Goal: Task Accomplishment & Management: Manage account settings

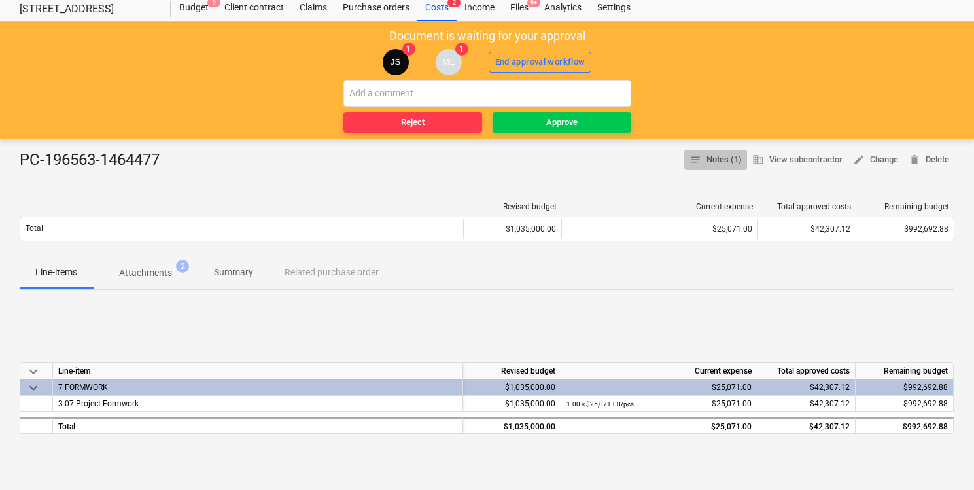
click at [728, 166] on span "notes Notes (1)" at bounding box center [716, 159] width 52 height 15
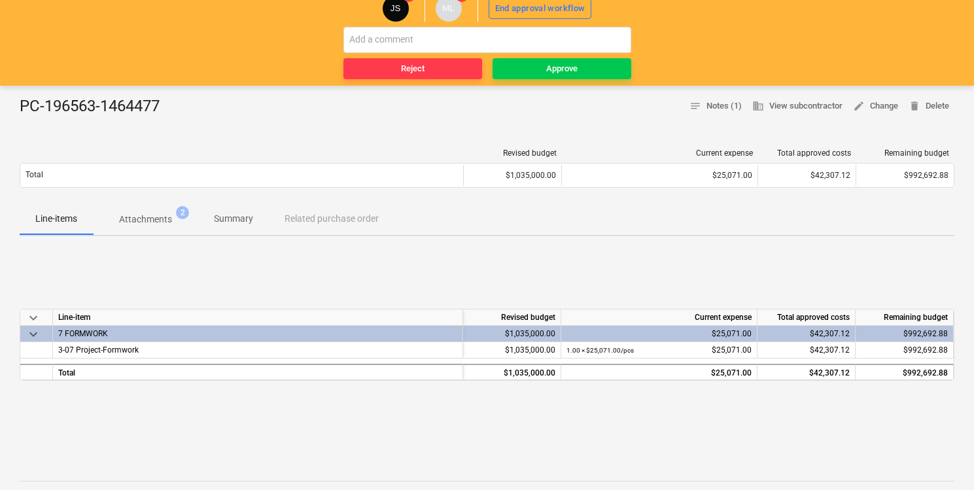
scroll to position [70, 0]
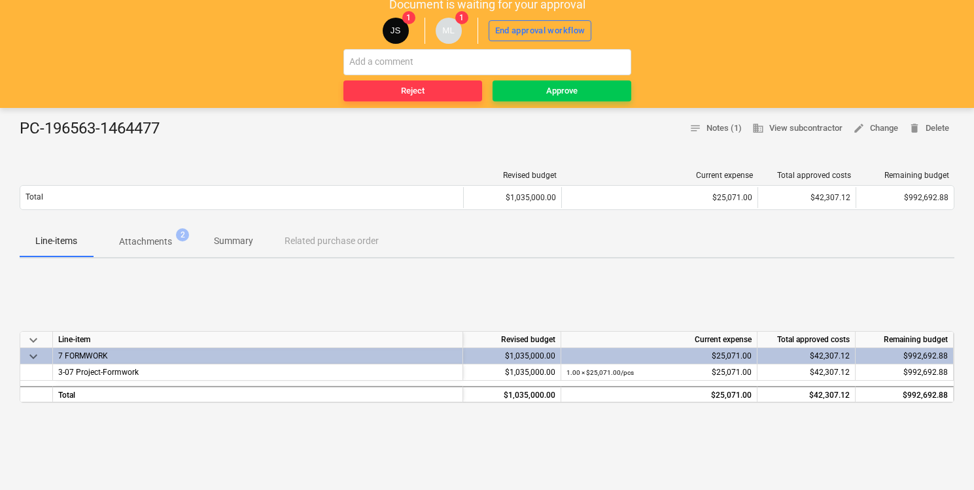
click at [153, 245] on p "Attachments" at bounding box center [145, 242] width 53 height 14
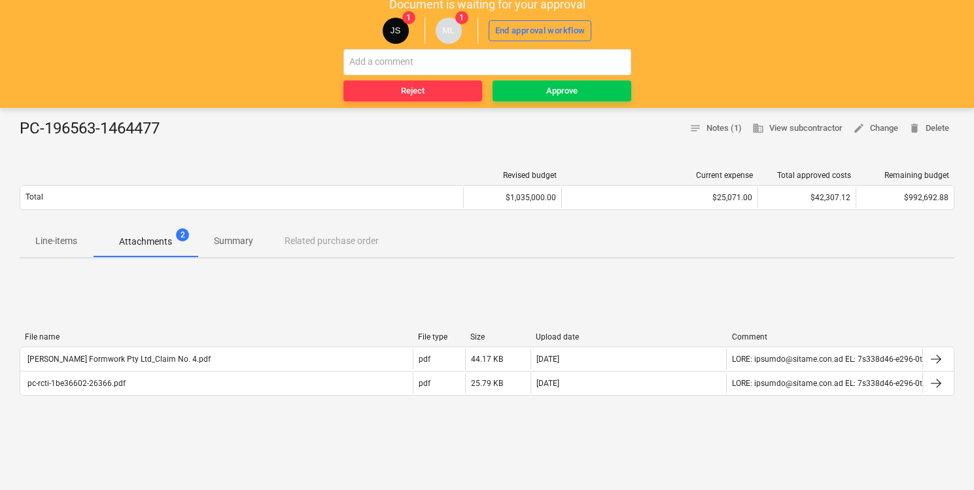
click at [60, 240] on p "Line-items" at bounding box center [56, 241] width 42 height 14
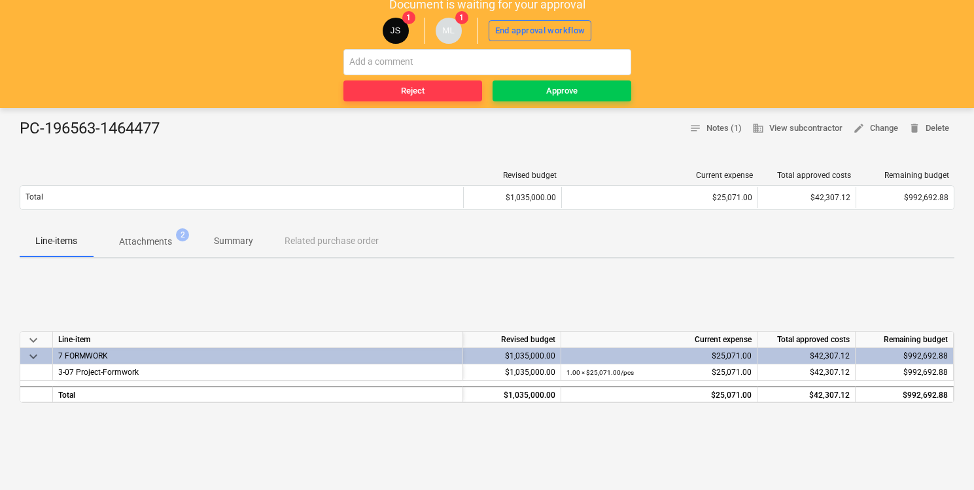
click at [133, 242] on p "Attachments" at bounding box center [145, 242] width 53 height 14
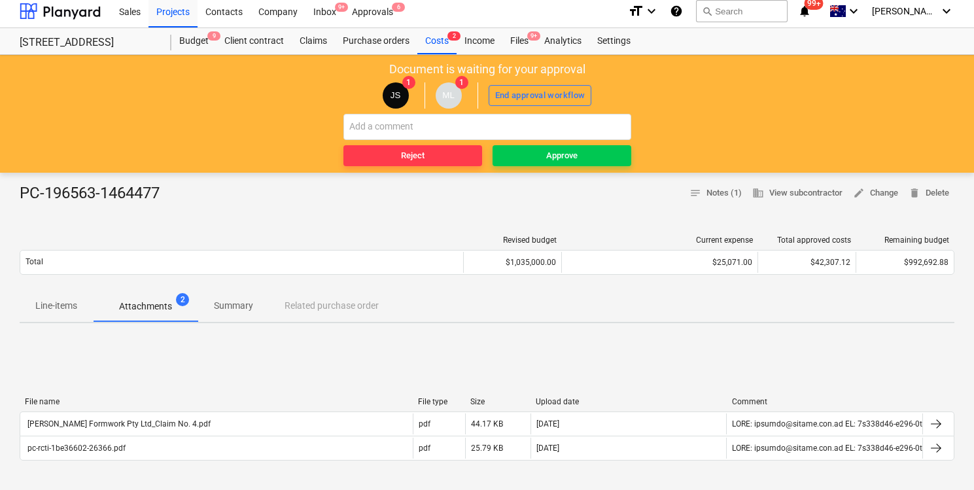
scroll to position [4, 0]
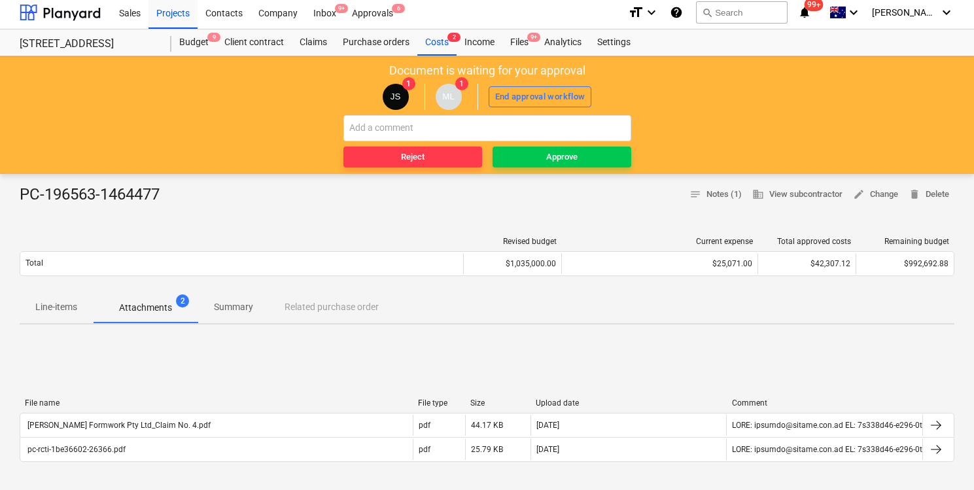
click at [62, 304] on p "Line-items" at bounding box center [56, 307] width 42 height 14
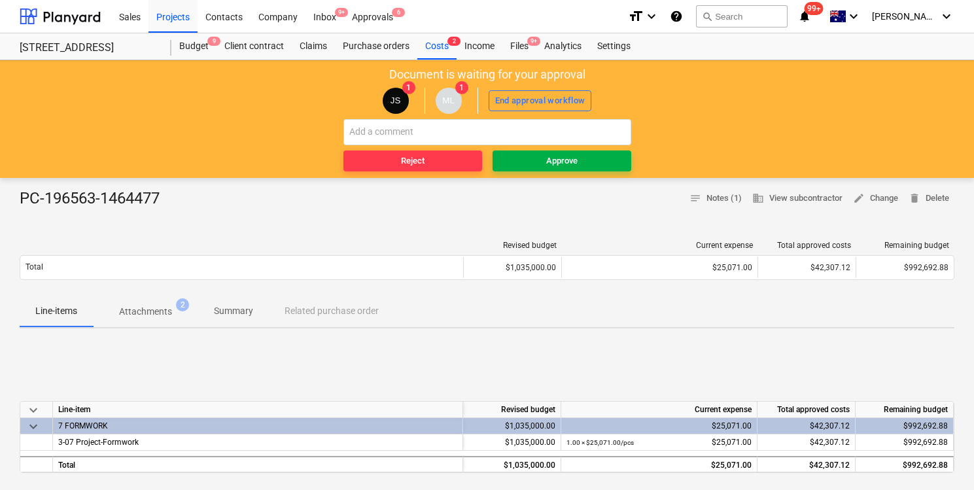
click at [524, 158] on span "Approve" at bounding box center [562, 161] width 128 height 15
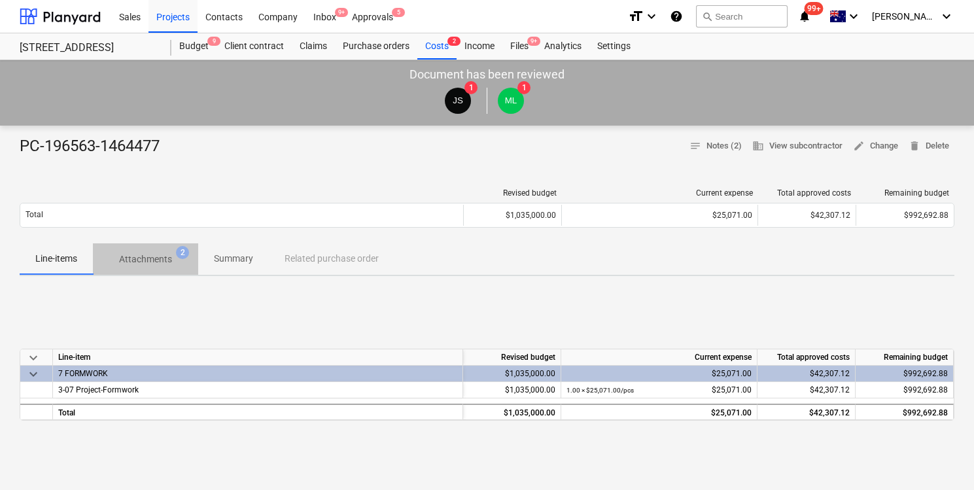
click at [168, 260] on p "Attachments" at bounding box center [145, 260] width 53 height 14
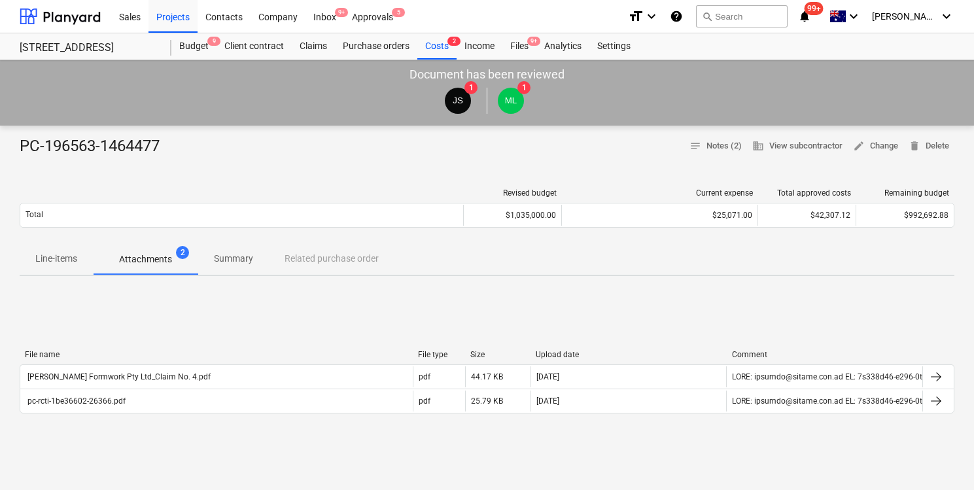
click at [60, 259] on p "Line-items" at bounding box center [56, 259] width 42 height 14
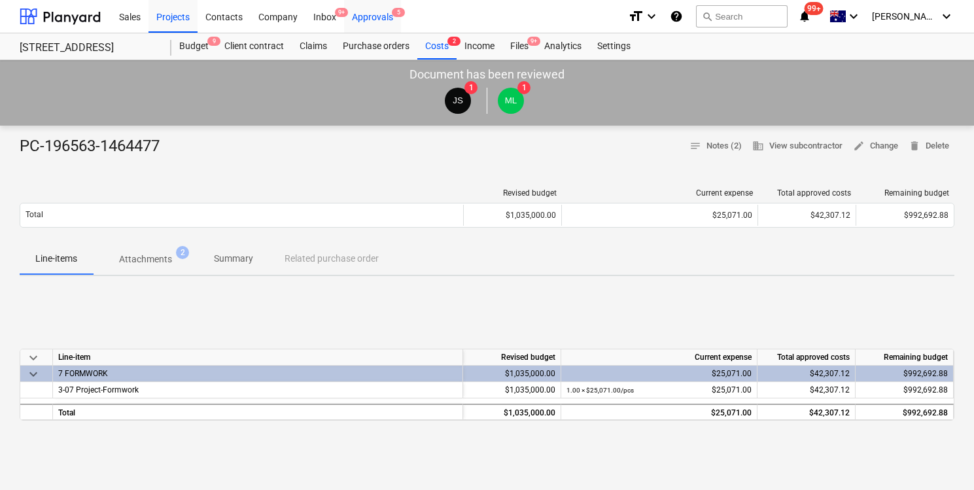
click at [387, 9] on div "Approvals 5" at bounding box center [372, 15] width 57 height 33
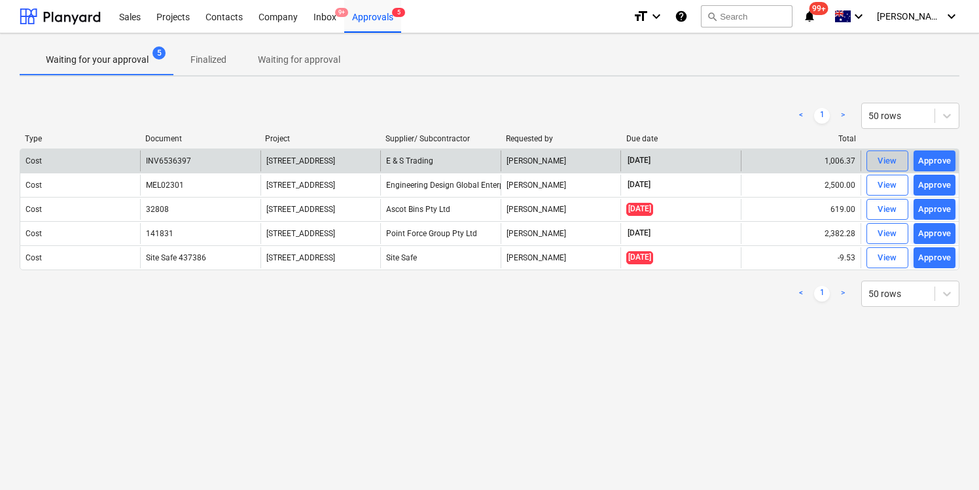
click at [881, 156] on div "View" at bounding box center [888, 161] width 20 height 15
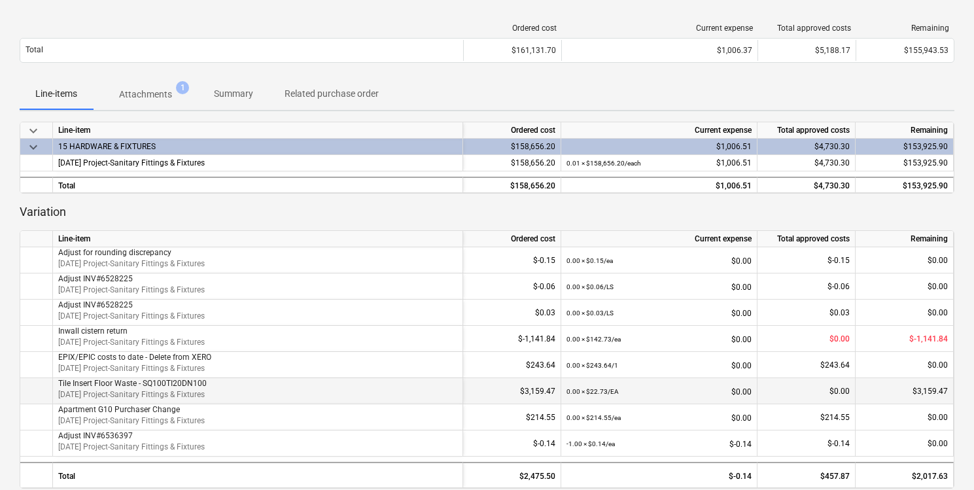
scroll to position [206, 0]
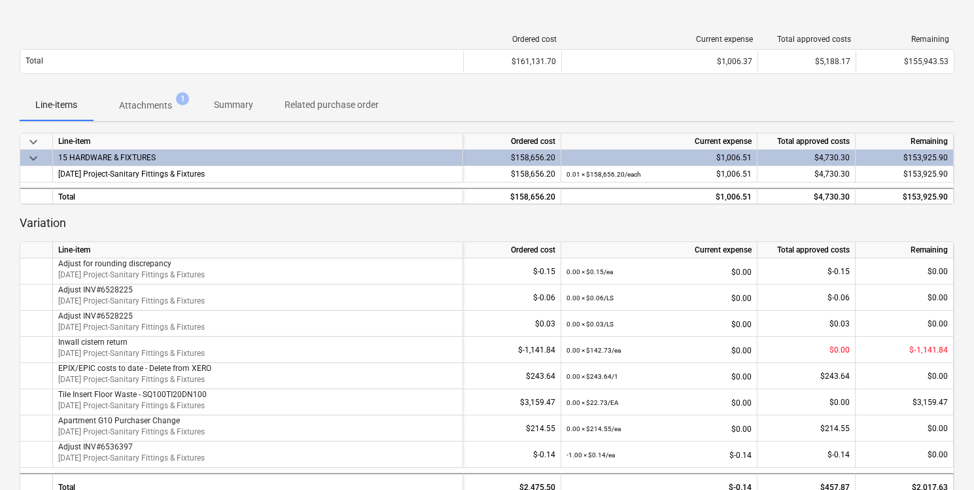
click at [149, 113] on p "Attachments" at bounding box center [145, 106] width 53 height 14
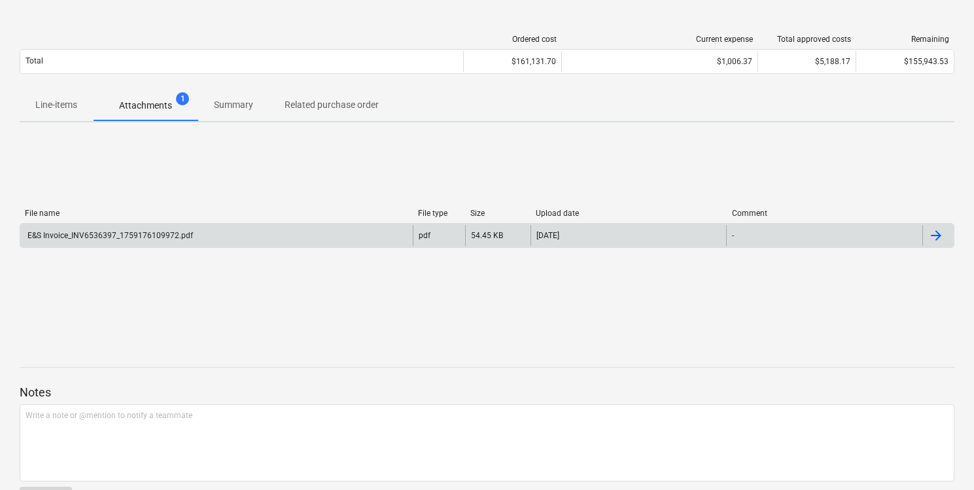
click at [177, 241] on div "E&S Invoice_INV6536397_1759176109972.pdf" at bounding box center [216, 235] width 393 height 21
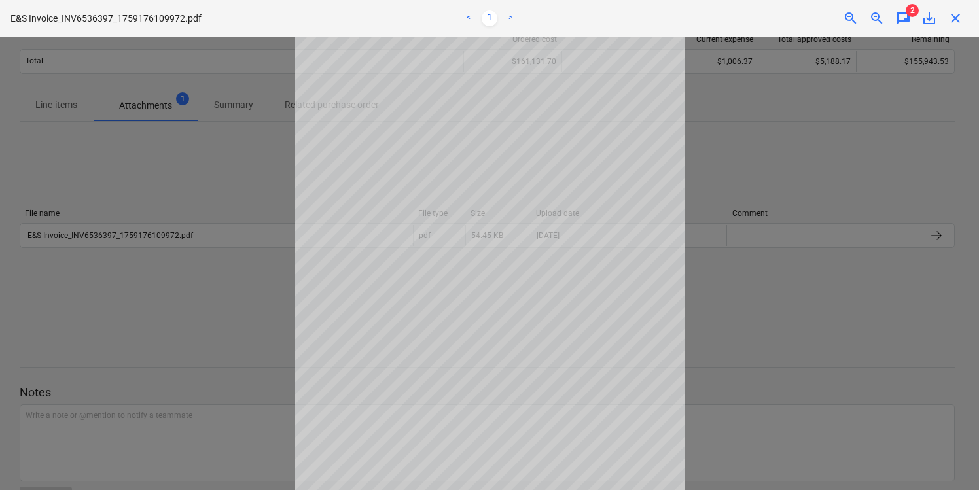
click at [752, 186] on div at bounding box center [489, 263] width 979 height 453
click at [951, 20] on span "close" at bounding box center [956, 18] width 16 height 16
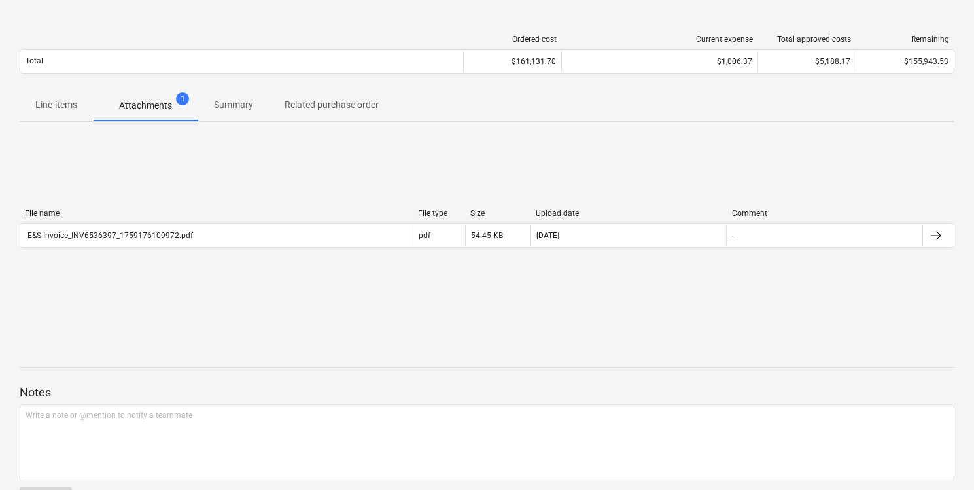
click at [52, 126] on div "INV6536397 notes Notes business View subcontractor edit Change delete Delete Or…" at bounding box center [487, 253] width 974 height 562
click at [62, 107] on p "Line-items" at bounding box center [56, 105] width 42 height 14
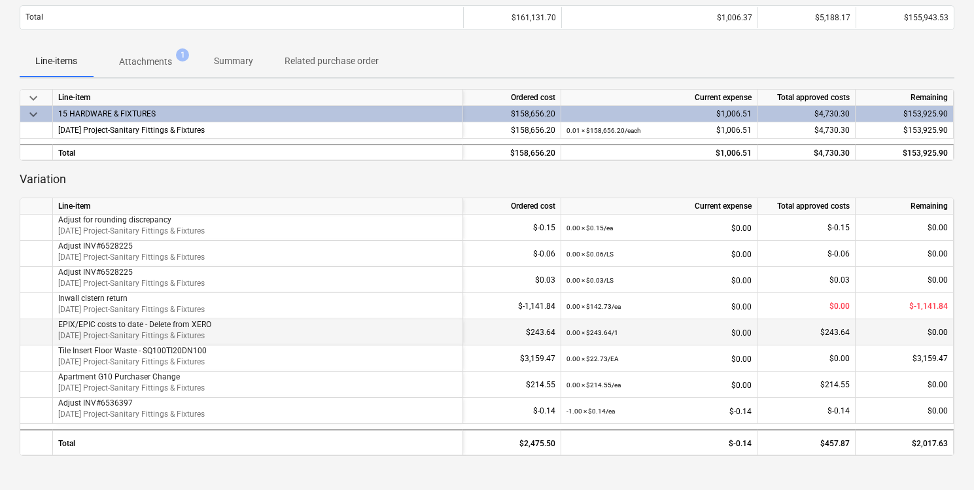
scroll to position [251, 0]
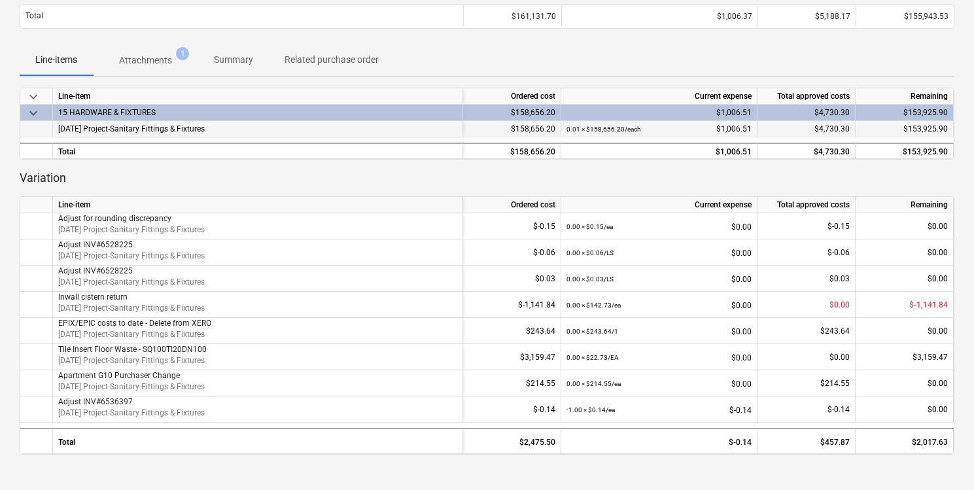
click at [700, 126] on div "0.01 × $158,656.20 / each $1,006.51" at bounding box center [659, 129] width 185 height 16
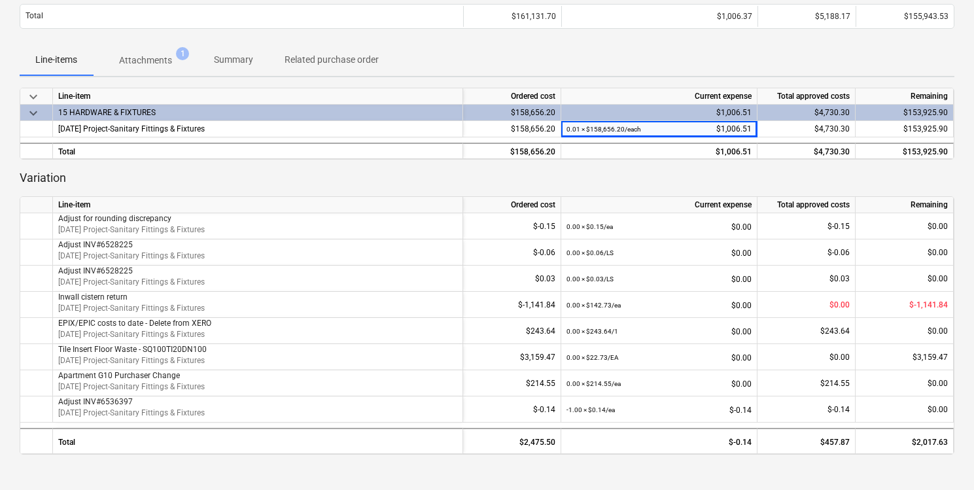
click at [37, 117] on span "keyboard_arrow_down" at bounding box center [34, 113] width 16 height 16
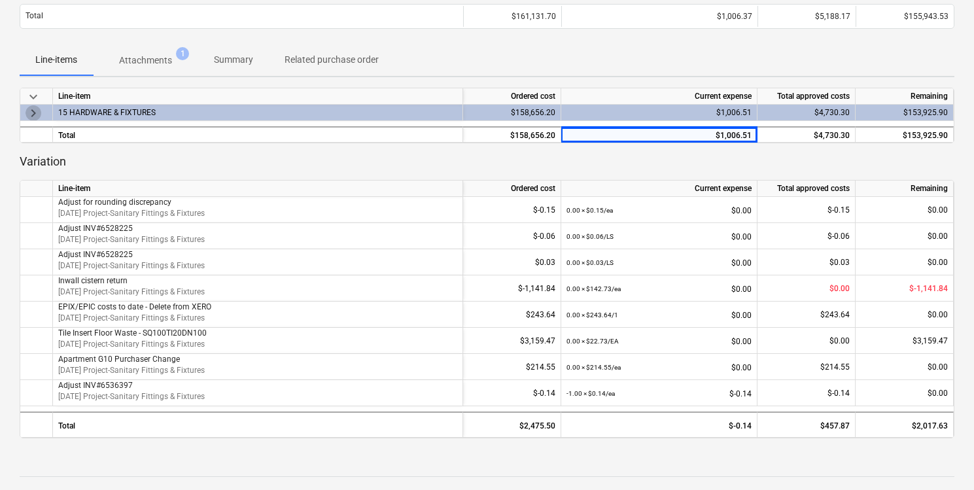
click at [37, 117] on span "keyboard_arrow_right" at bounding box center [34, 113] width 16 height 16
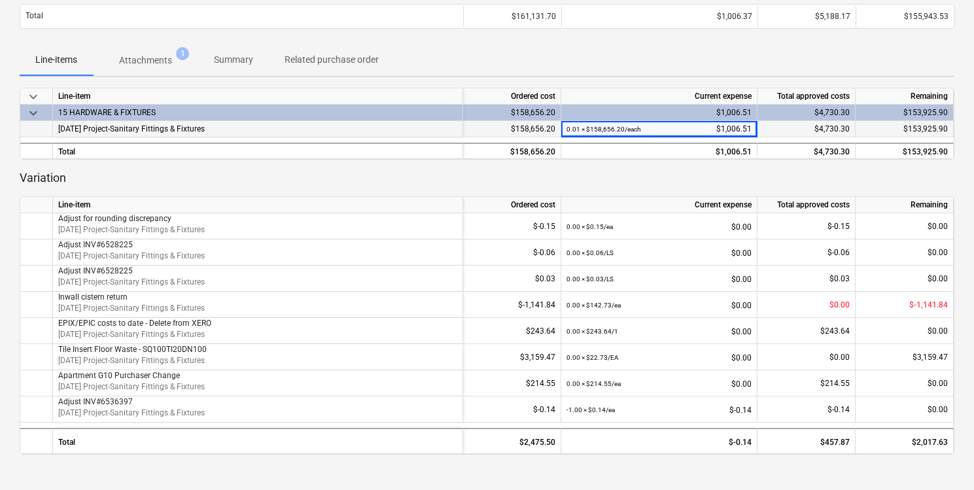
click at [145, 130] on span "3-15-03 Project-Sanitary Fittings & Fixtures" at bounding box center [131, 128] width 147 height 9
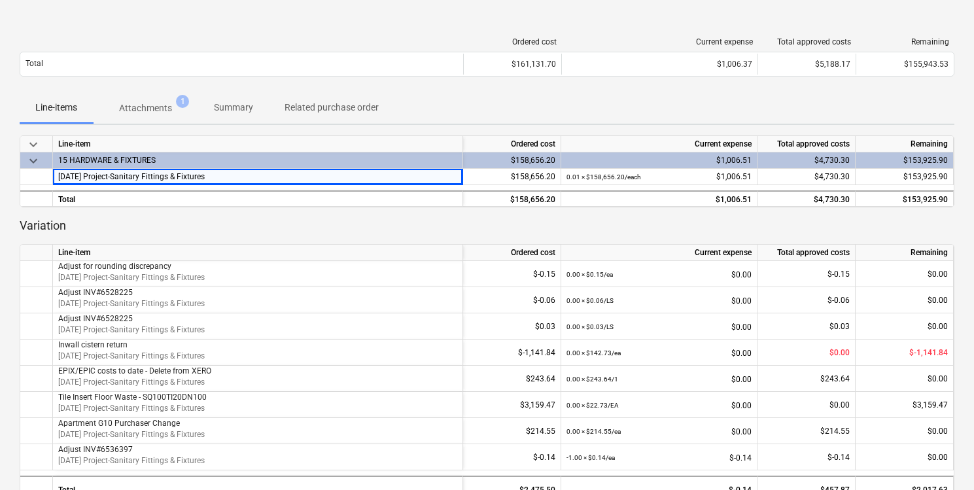
scroll to position [205, 0]
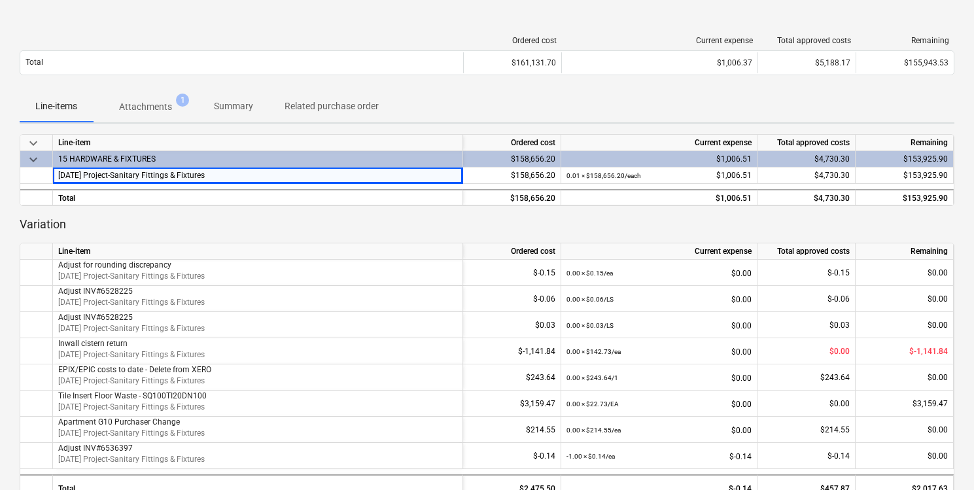
click at [152, 106] on p "Attachments" at bounding box center [145, 107] width 53 height 14
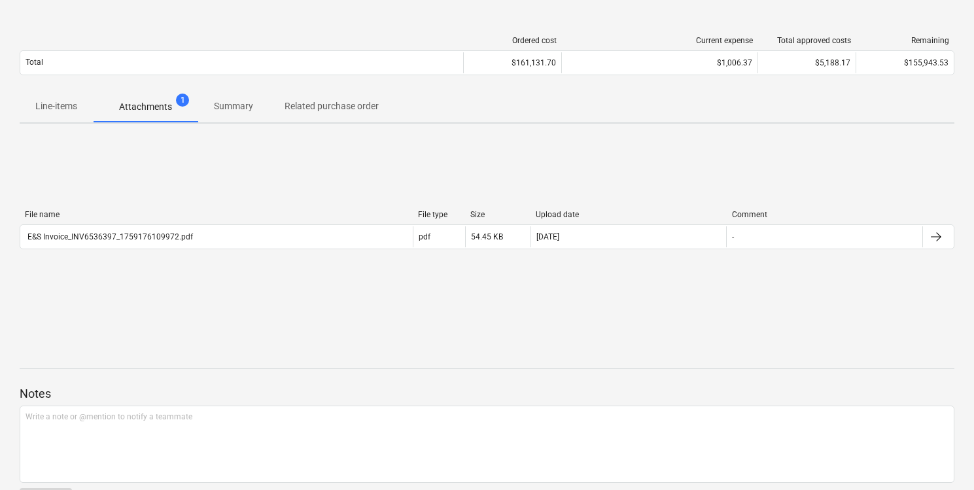
click at [217, 108] on p "Summary" at bounding box center [233, 106] width 39 height 14
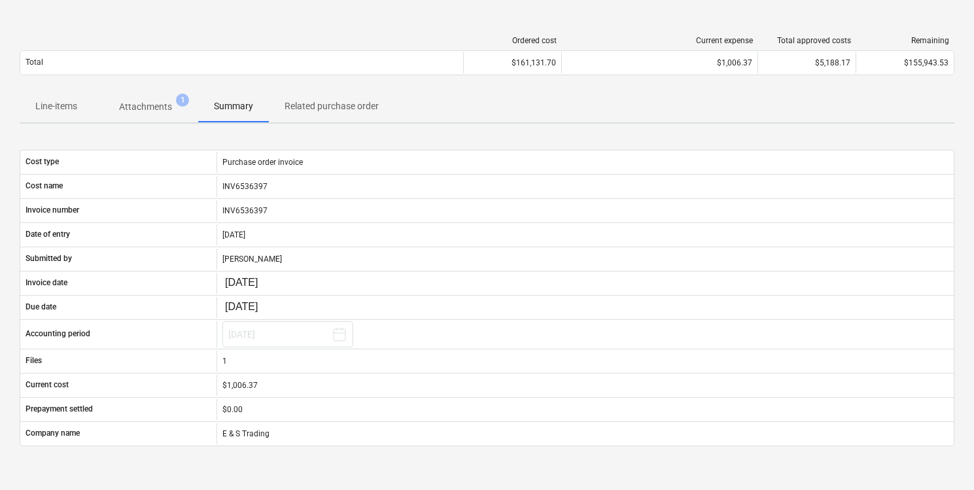
click at [346, 107] on p "Related purchase order" at bounding box center [332, 106] width 94 height 14
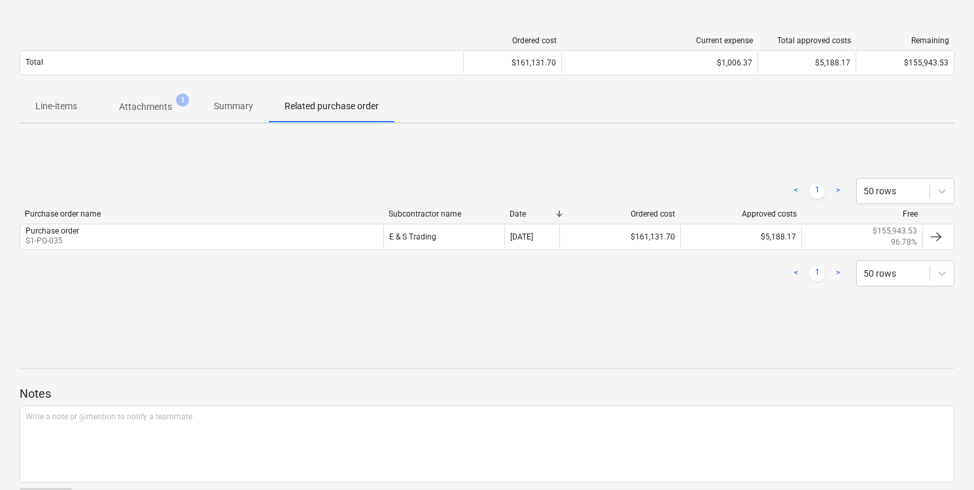
scroll to position [250, 0]
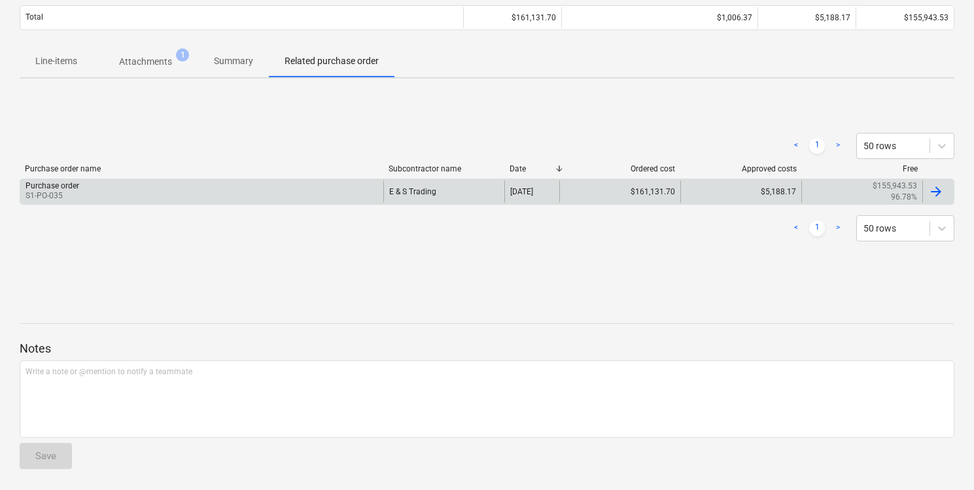
click at [275, 187] on div "Purchase order S1-PO-035" at bounding box center [201, 192] width 363 height 22
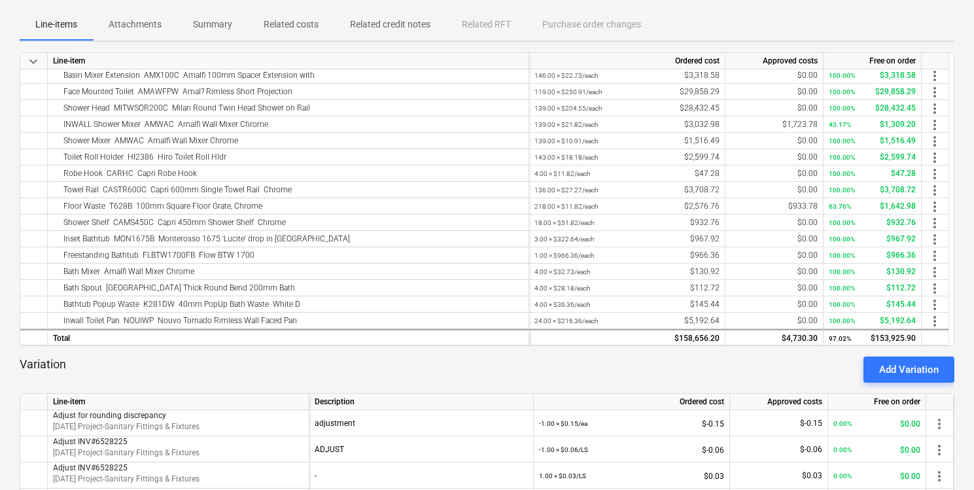
scroll to position [230, 0]
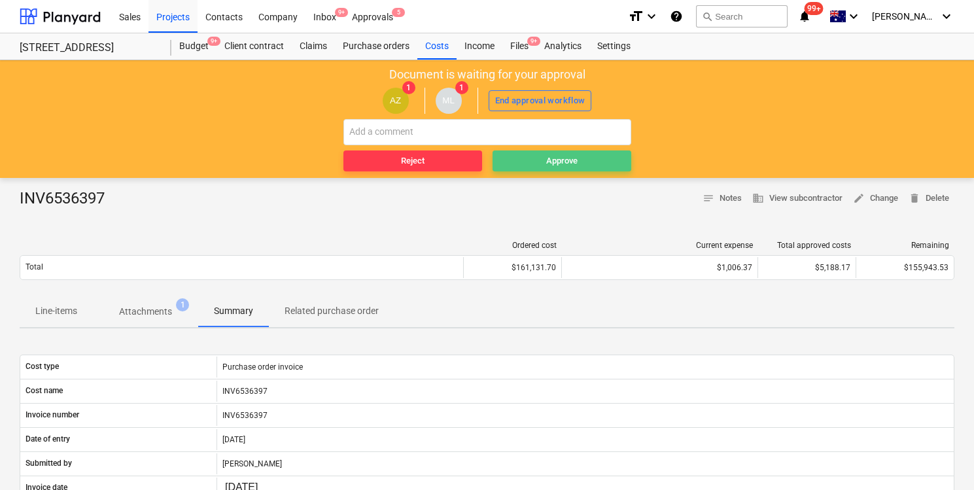
click at [580, 156] on span "Approve" at bounding box center [562, 161] width 128 height 15
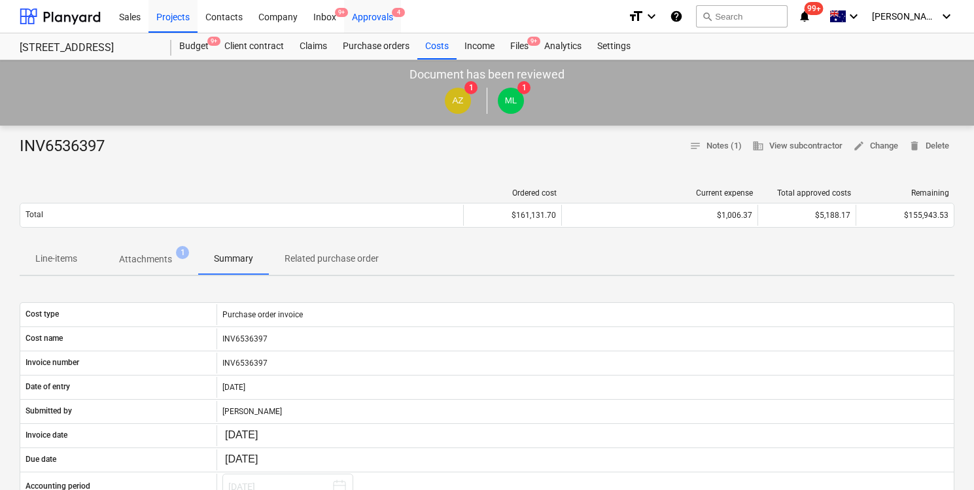
click at [387, 17] on div "Approvals 4" at bounding box center [372, 15] width 57 height 33
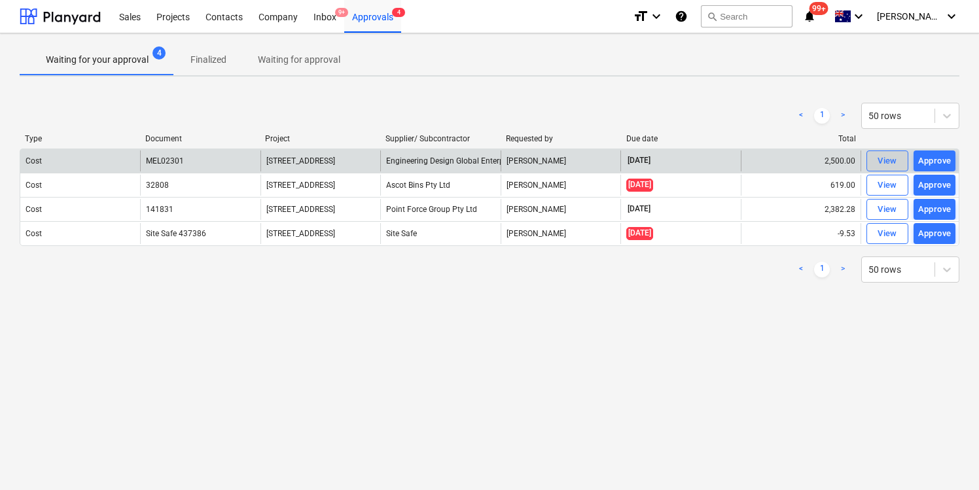
click at [875, 166] on span "View" at bounding box center [887, 161] width 29 height 15
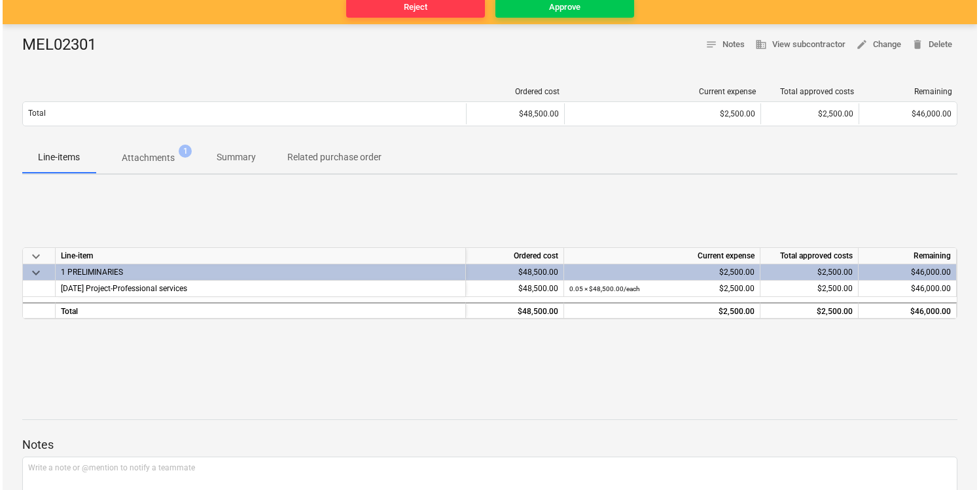
scroll to position [151, 0]
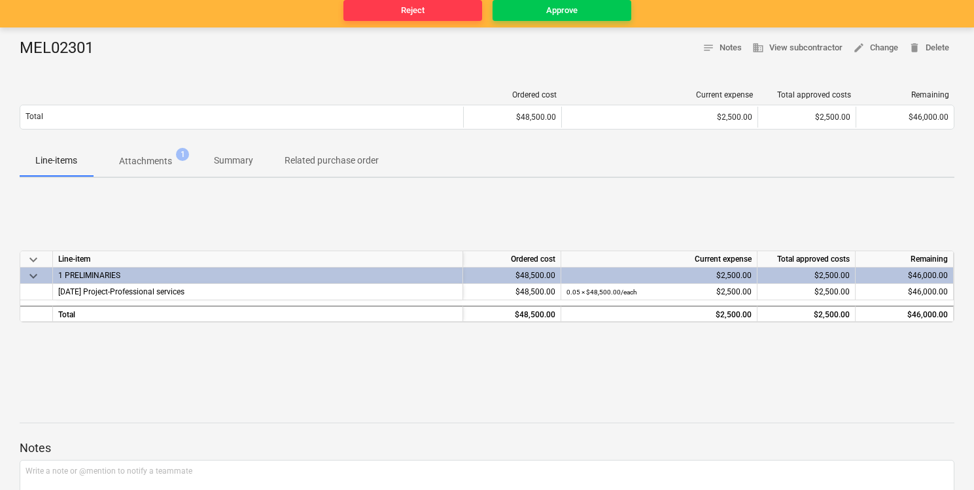
click at [168, 160] on p "Attachments" at bounding box center [145, 161] width 53 height 14
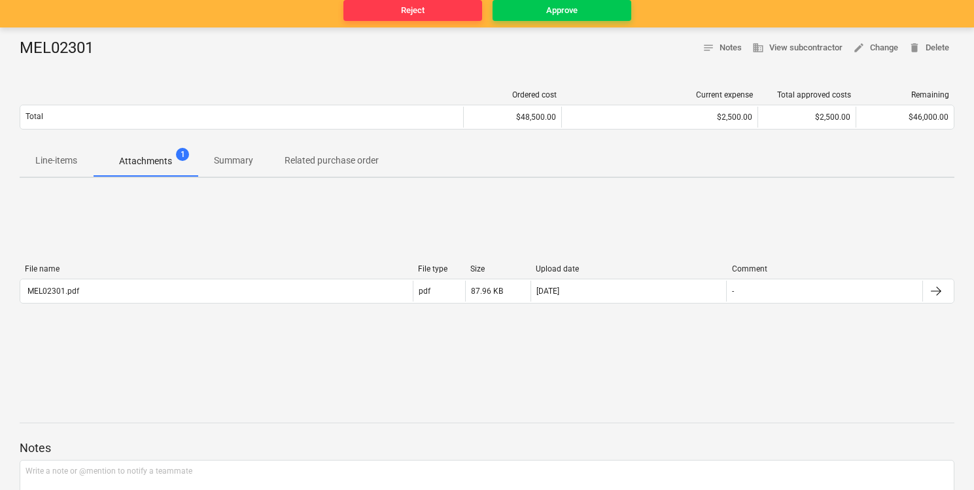
click at [162, 277] on div "File name File type Size Upload date Comment" at bounding box center [487, 271] width 935 height 14
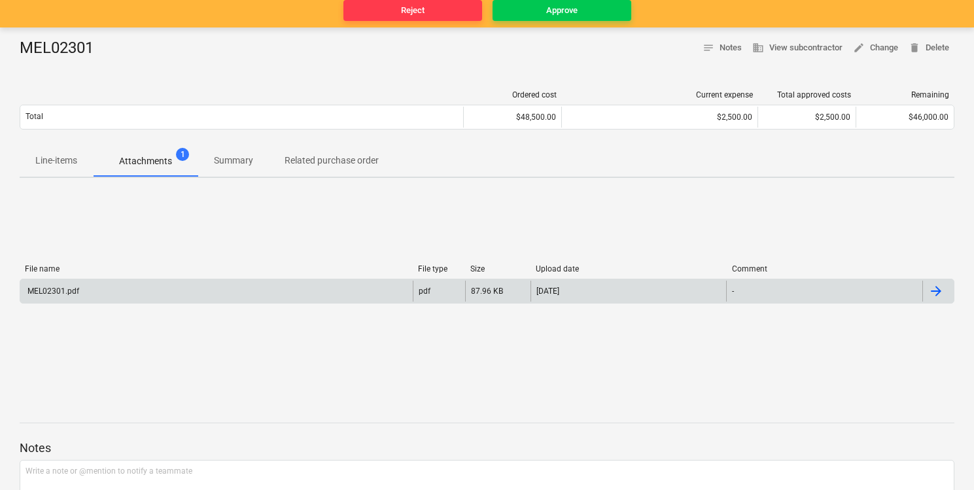
click at [160, 298] on div "MEL02301.pdf" at bounding box center [216, 291] width 393 height 21
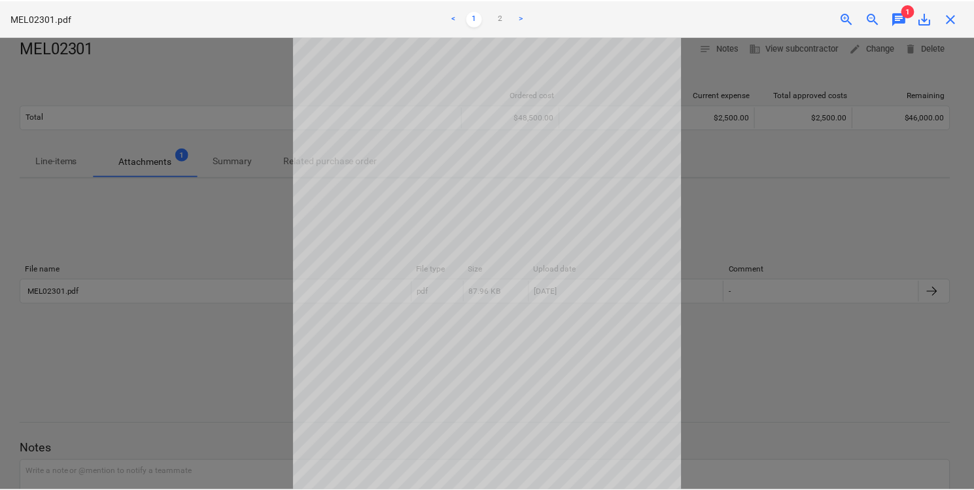
scroll to position [100, 0]
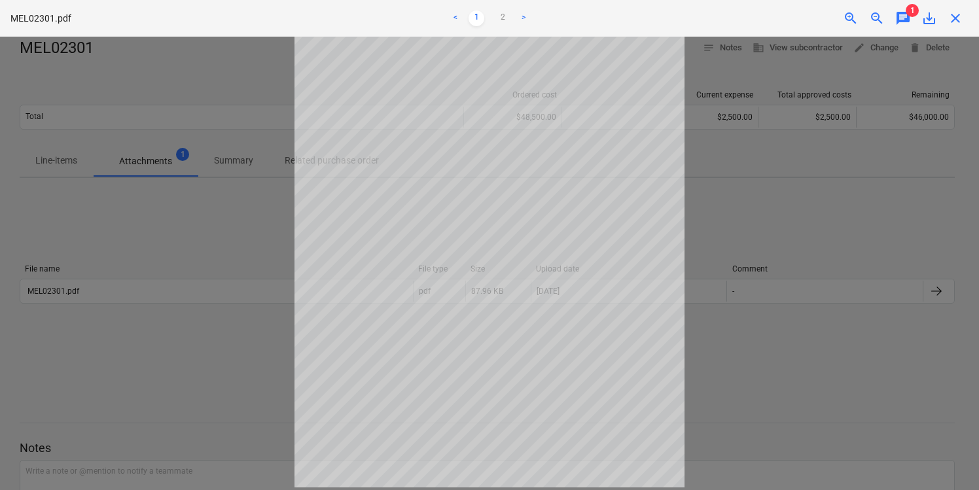
click at [728, 346] on div at bounding box center [489, 263] width 979 height 453
click at [954, 16] on span "close" at bounding box center [956, 18] width 16 height 16
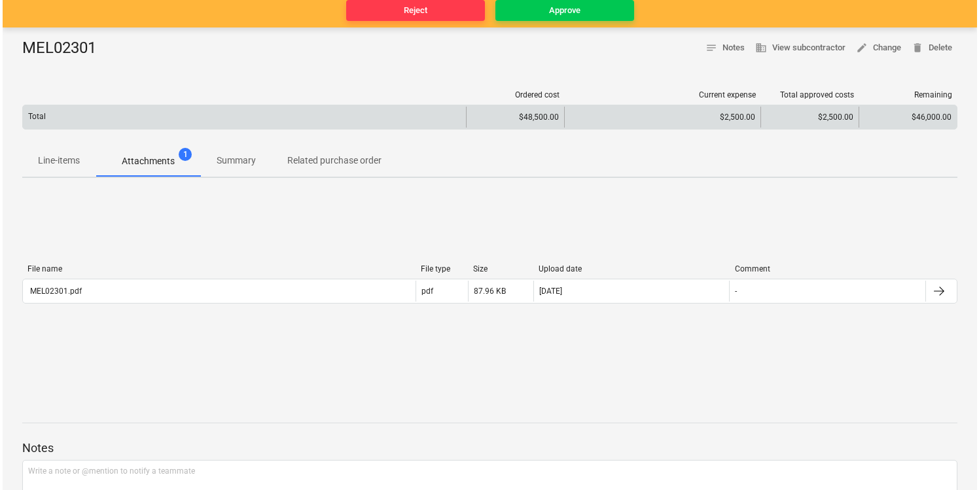
scroll to position [0, 0]
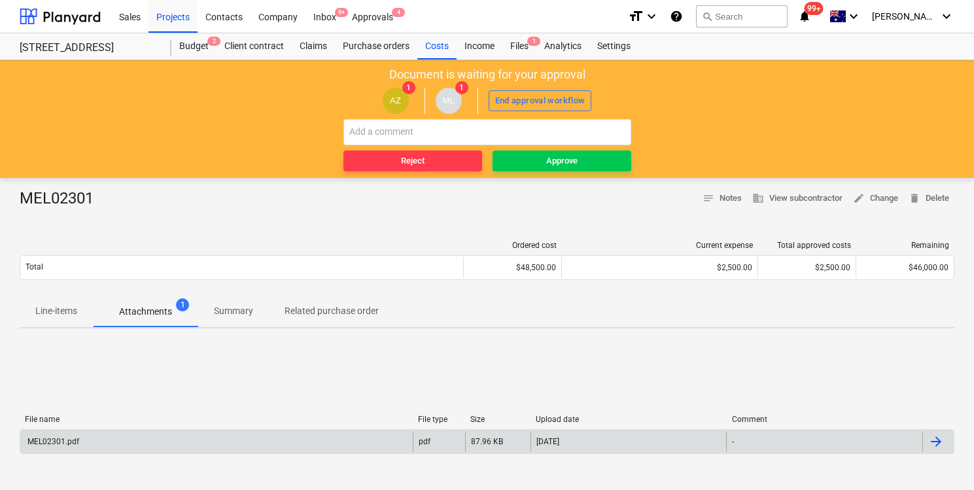
click at [221, 453] on div "MEL02301.pdf pdf 87.96 KB 09.10.2025 -" at bounding box center [487, 441] width 935 height 25
click at [228, 438] on div "MEL02301.pdf" at bounding box center [216, 441] width 393 height 21
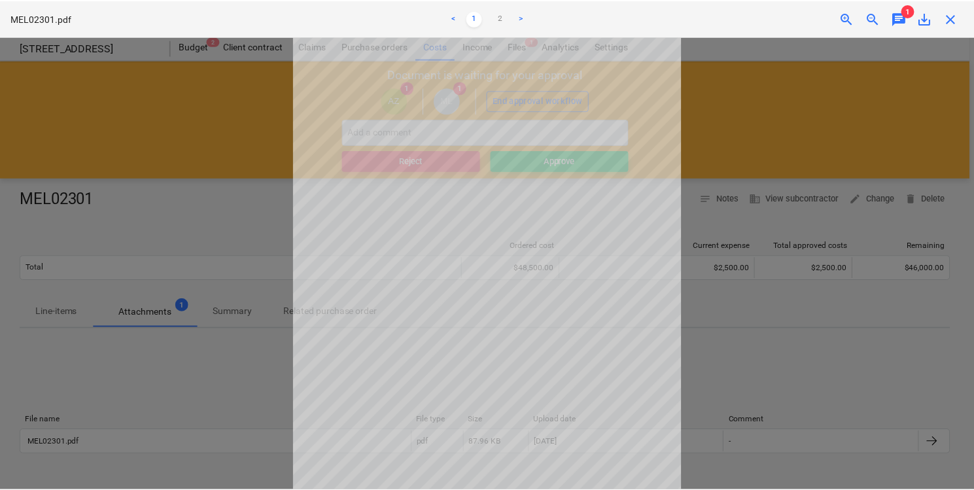
scroll to position [100, 0]
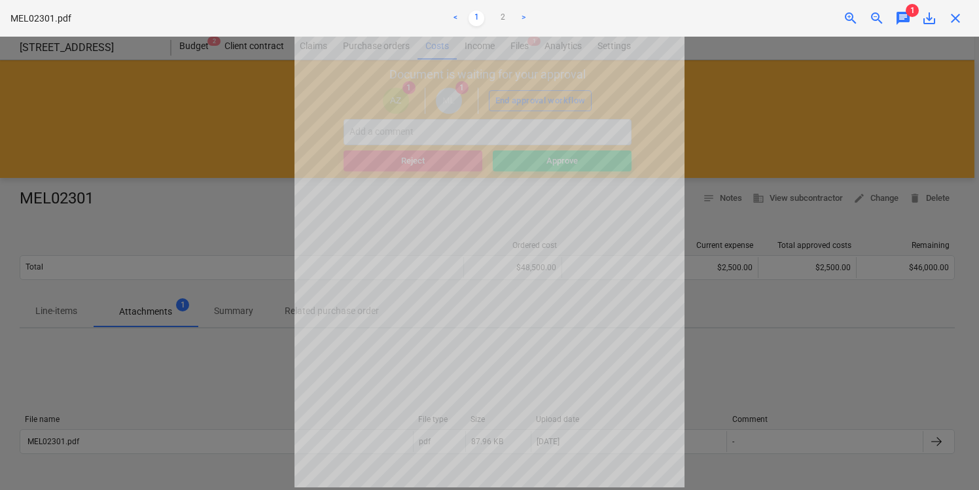
click at [253, 361] on div at bounding box center [489, 263] width 979 height 453
click at [962, 9] on div "MEL02301.pdf < 1 2 > zoom_in zoom_out chat 1 save_alt close" at bounding box center [489, 18] width 979 height 37
click at [957, 16] on span "close" at bounding box center [956, 18] width 16 height 16
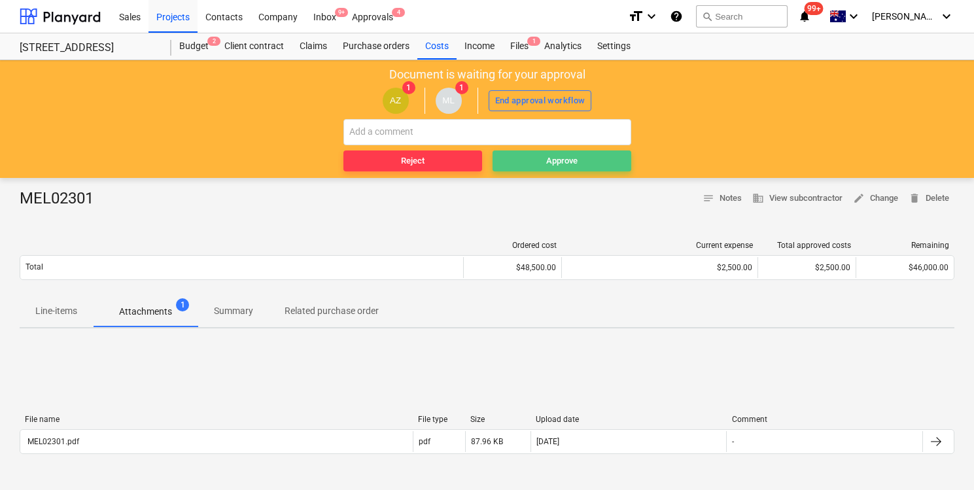
click at [589, 158] on span "Approve" at bounding box center [562, 161] width 128 height 15
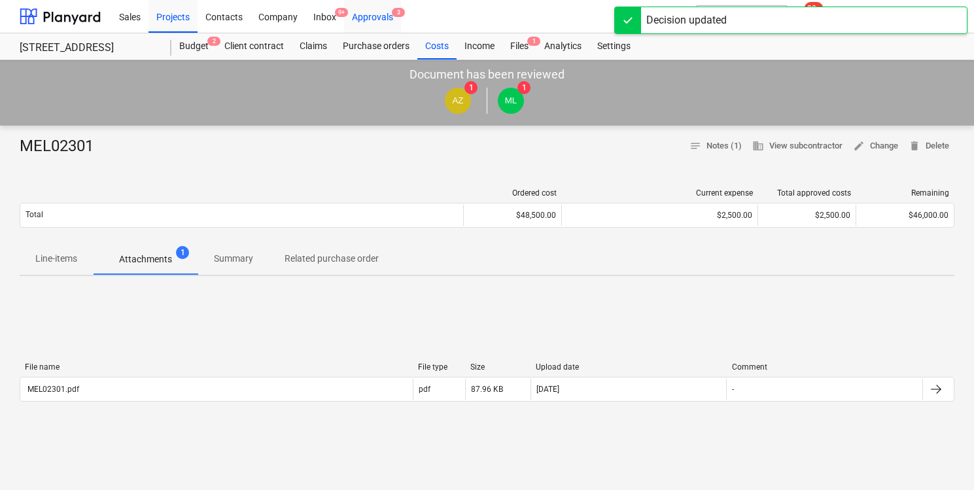
click at [366, 18] on div "Approvals 3" at bounding box center [372, 15] width 57 height 33
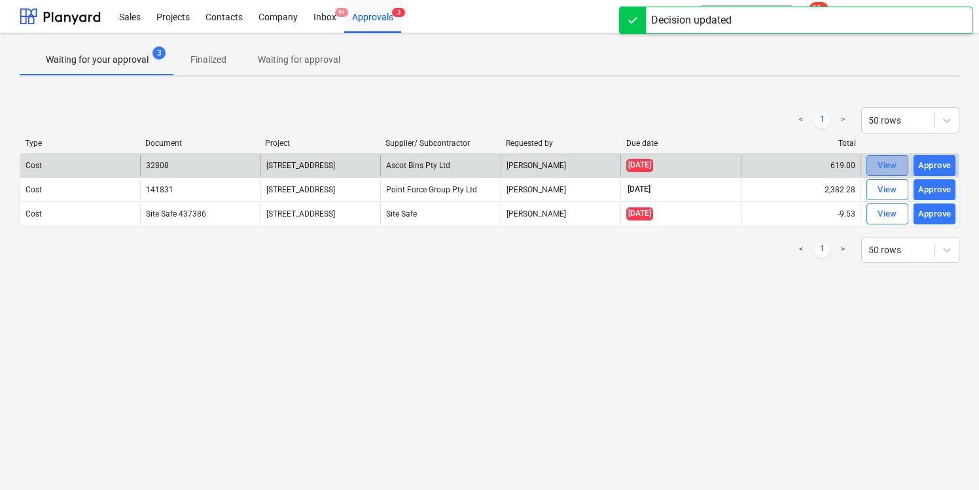
click at [885, 162] on div "View" at bounding box center [888, 165] width 20 height 15
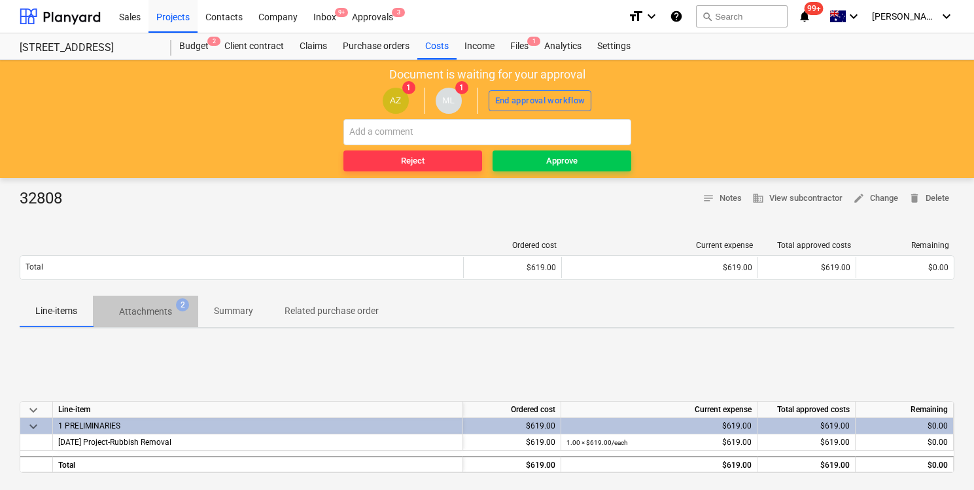
click at [170, 308] on p "Attachments" at bounding box center [145, 312] width 53 height 14
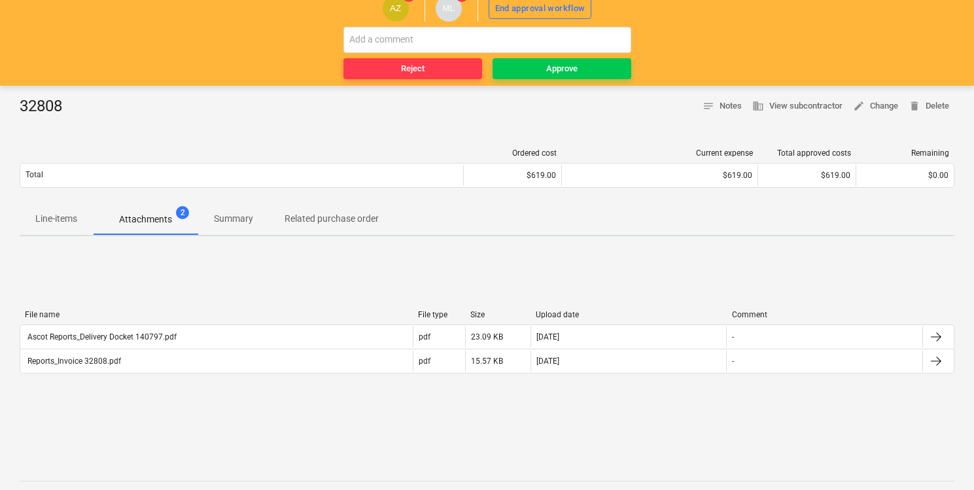
scroll to position [93, 0]
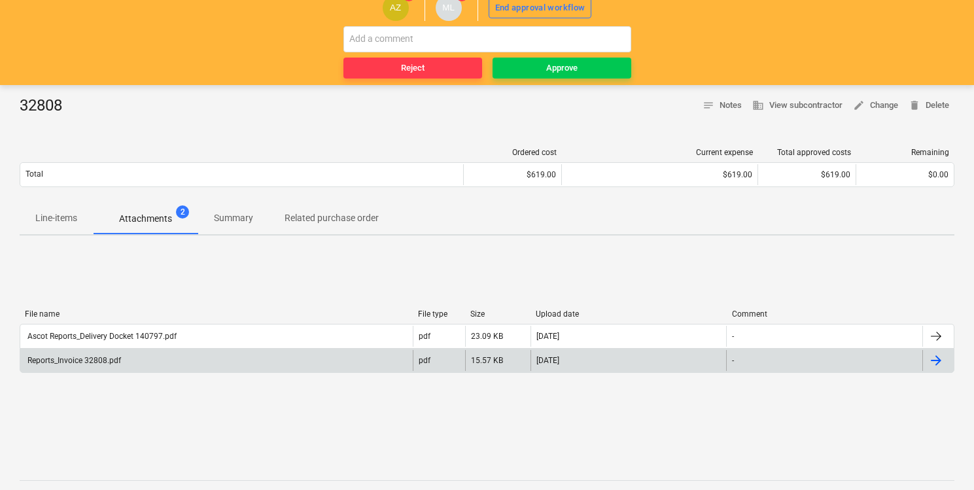
click at [185, 364] on div "Reports_Invoice 32808.pdf" at bounding box center [216, 360] width 393 height 21
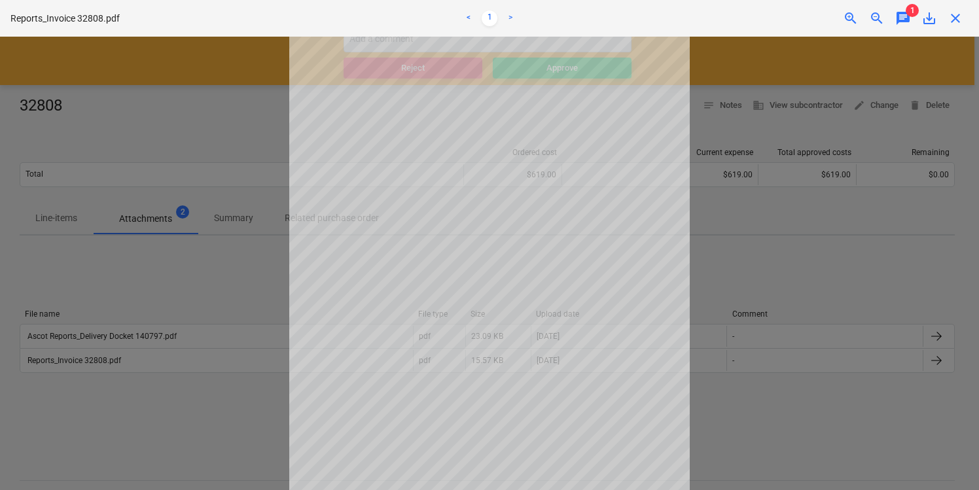
click at [953, 26] on div "Reports_Invoice 32808.pdf < 1 > zoom_in zoom_out chat 1 save_alt close" at bounding box center [489, 18] width 979 height 37
click at [954, 20] on span "close" at bounding box center [956, 18] width 16 height 16
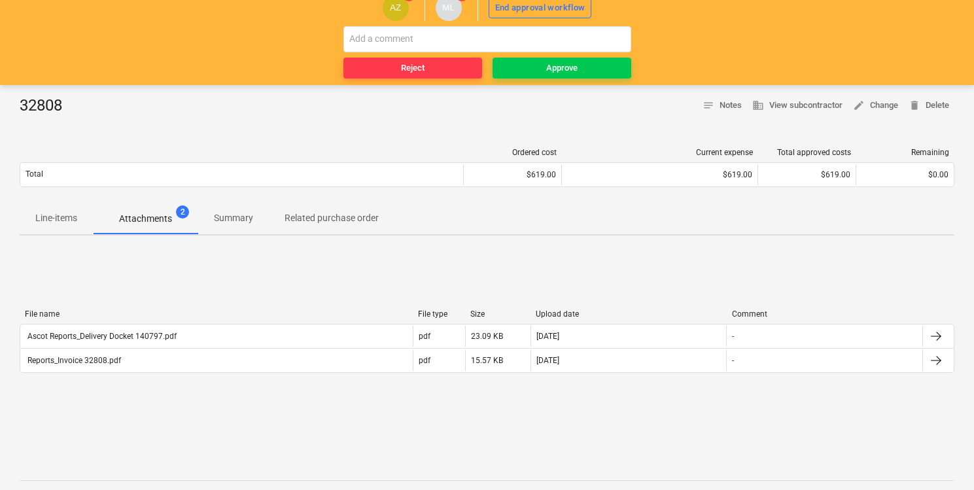
click at [49, 234] on button "Line-items" at bounding box center [56, 218] width 73 height 31
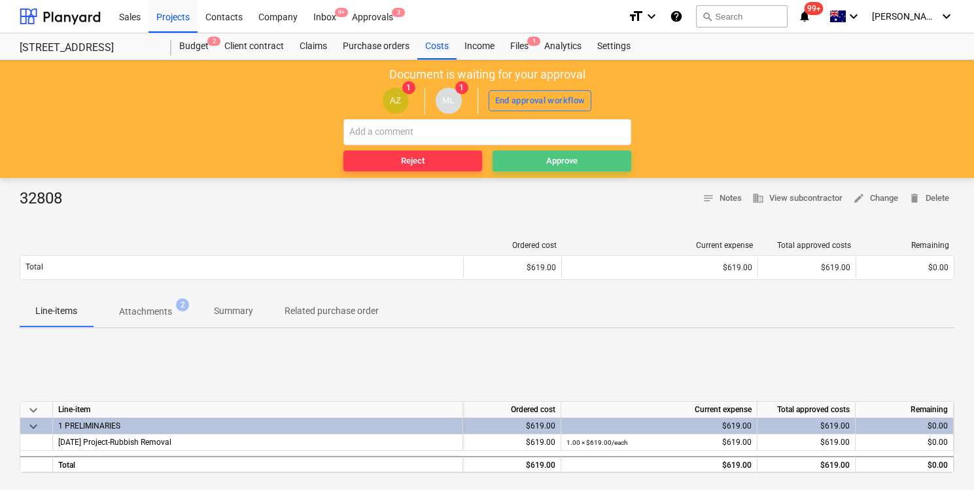
click at [542, 159] on span "Approve" at bounding box center [562, 161] width 128 height 15
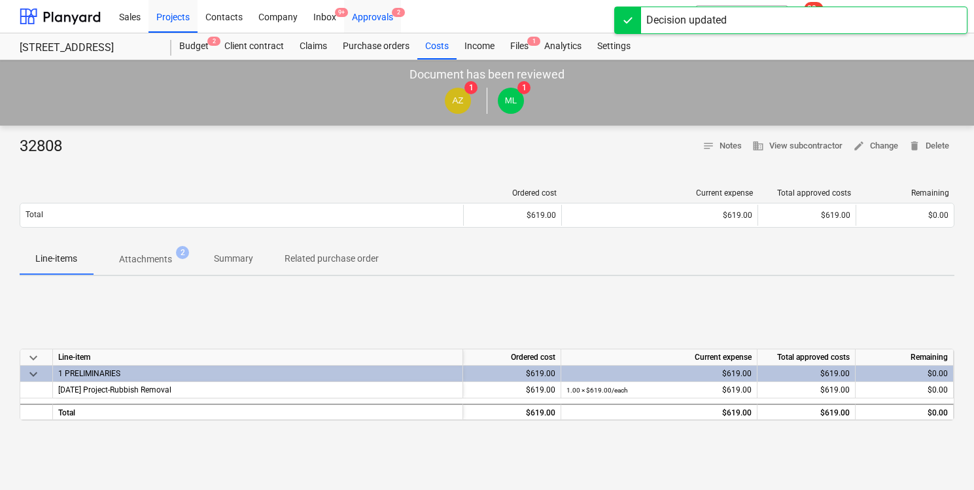
click at [363, 15] on div "Approvals 2" at bounding box center [372, 15] width 57 height 33
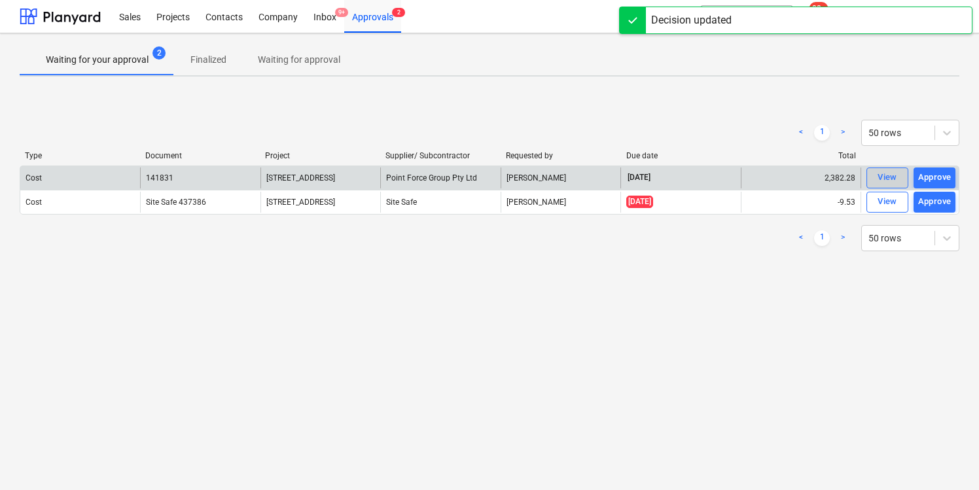
click at [894, 179] on div "View" at bounding box center [888, 177] width 20 height 15
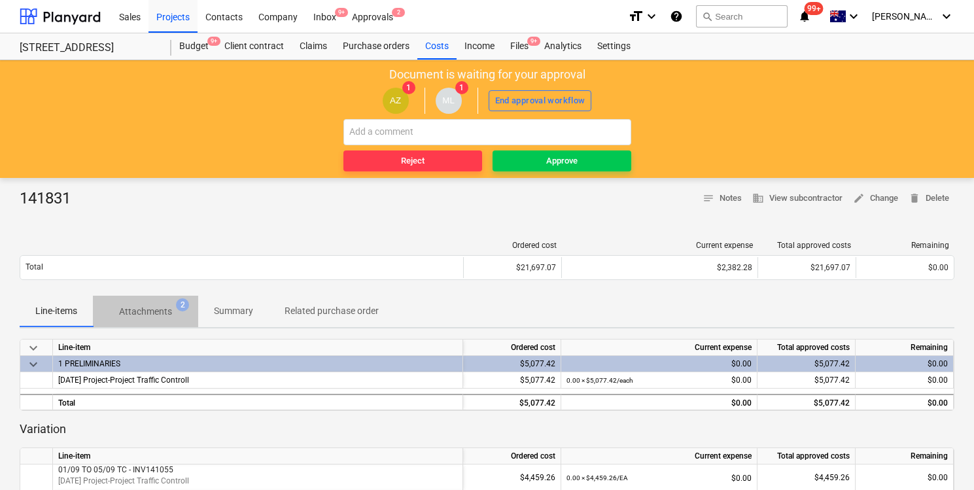
click at [143, 311] on p "Attachments" at bounding box center [145, 312] width 53 height 14
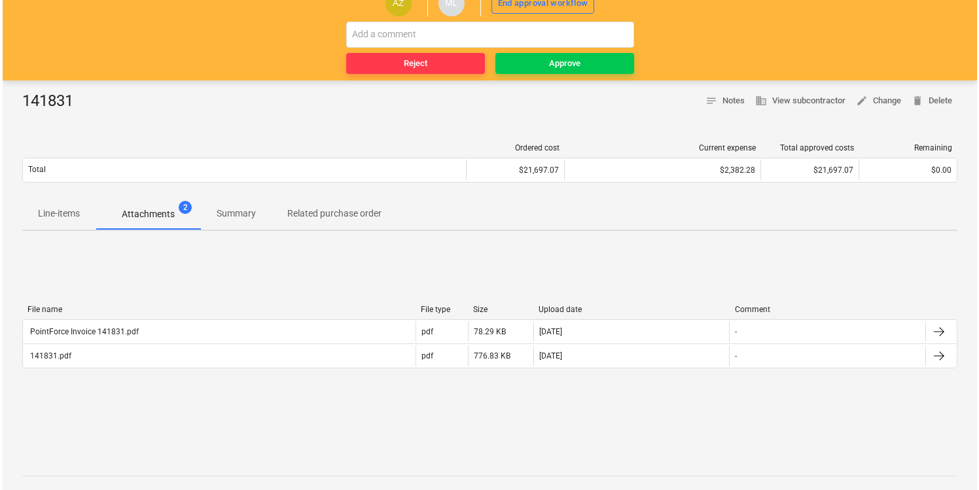
scroll to position [98, 0]
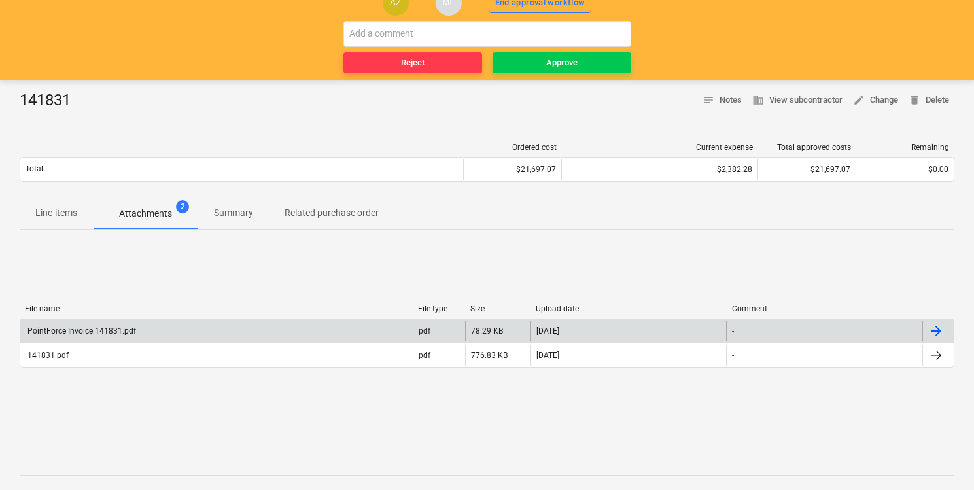
click at [203, 334] on div "PointForce Invoice 141831.pdf" at bounding box center [216, 331] width 393 height 21
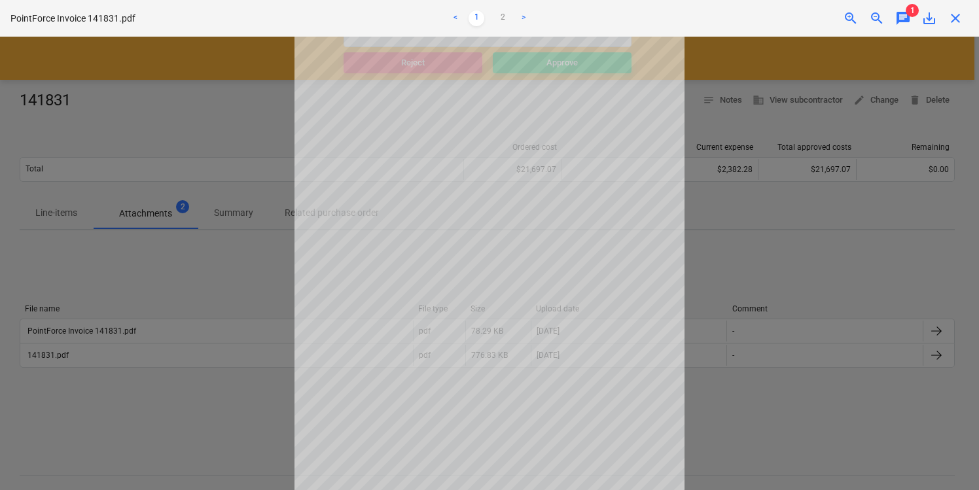
click at [902, 14] on span "chat" at bounding box center [903, 18] width 16 height 16
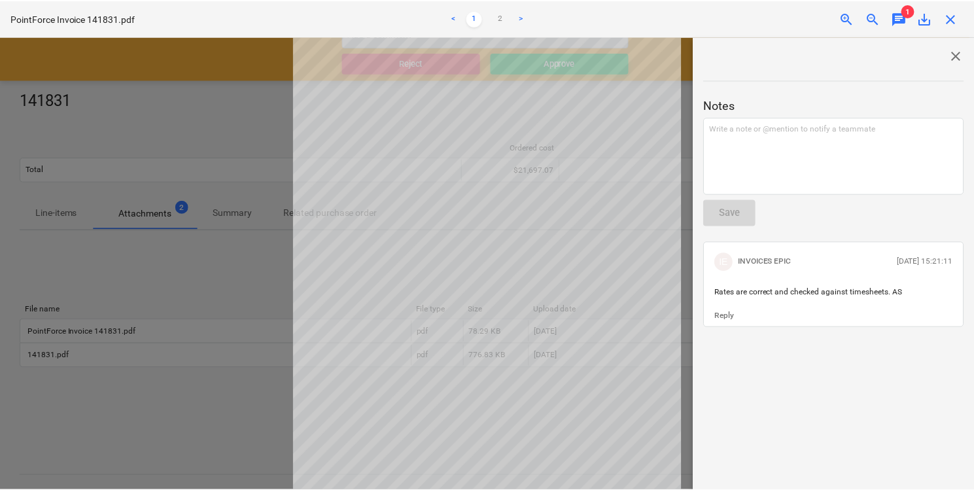
scroll to position [100, 0]
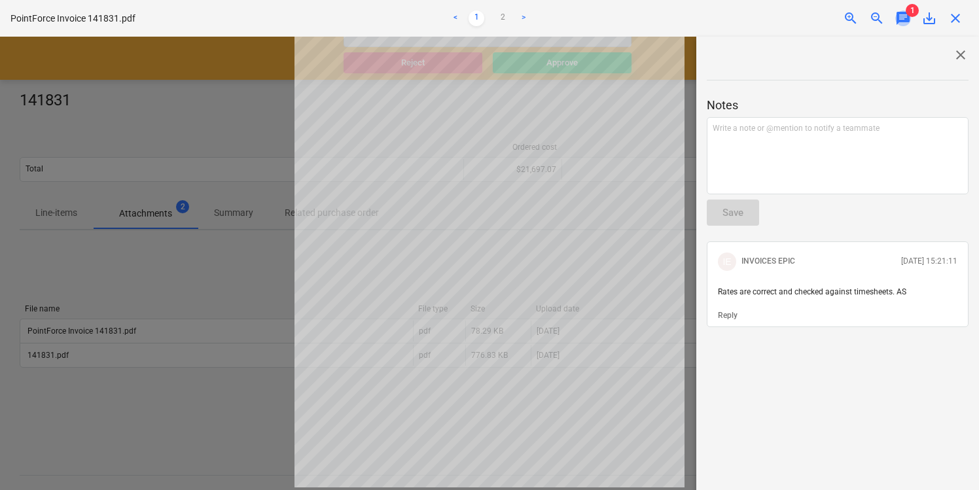
click at [901, 20] on span "chat" at bounding box center [903, 18] width 16 height 16
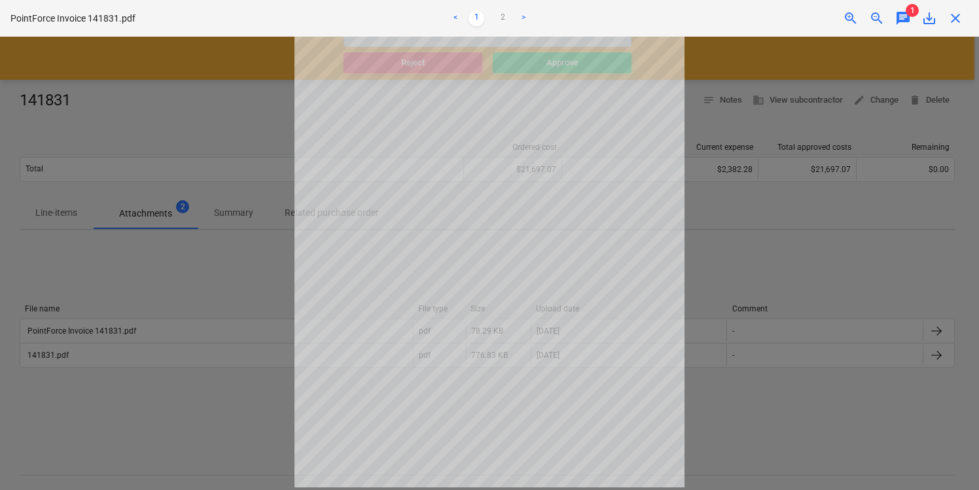
click at [901, 20] on span "chat" at bounding box center [903, 18] width 16 height 16
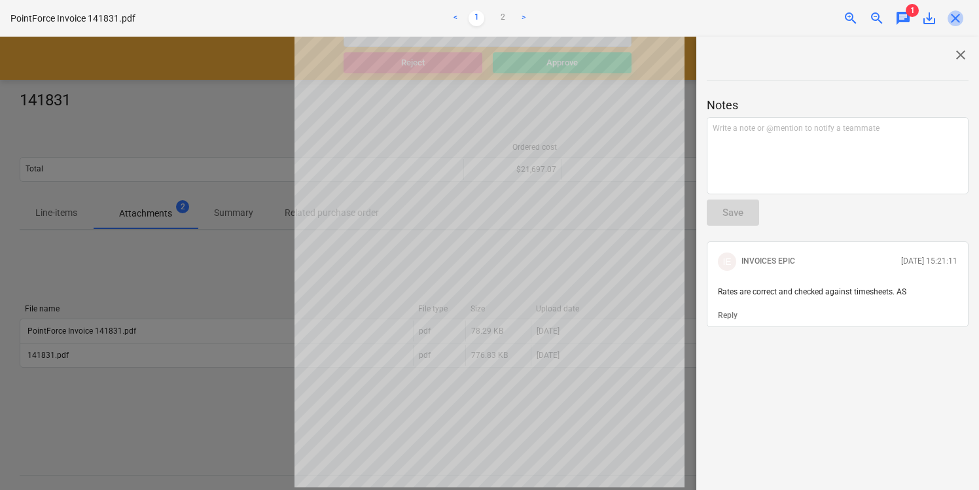
click at [956, 14] on span "close" at bounding box center [956, 18] width 16 height 16
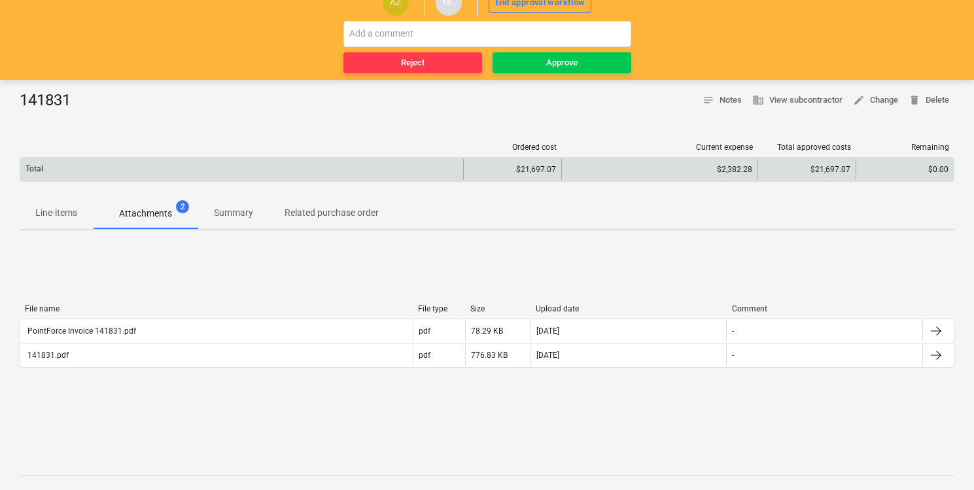
scroll to position [0, 0]
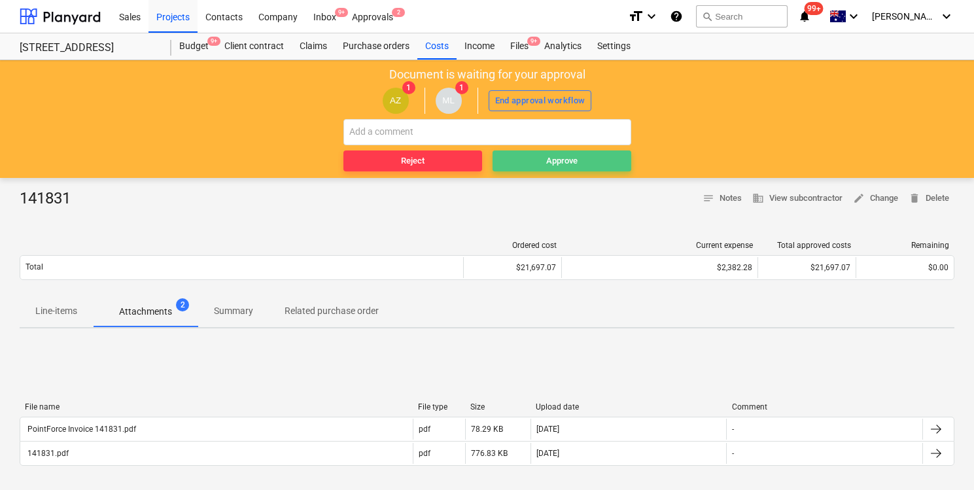
click at [606, 163] on span "Approve" at bounding box center [562, 161] width 128 height 15
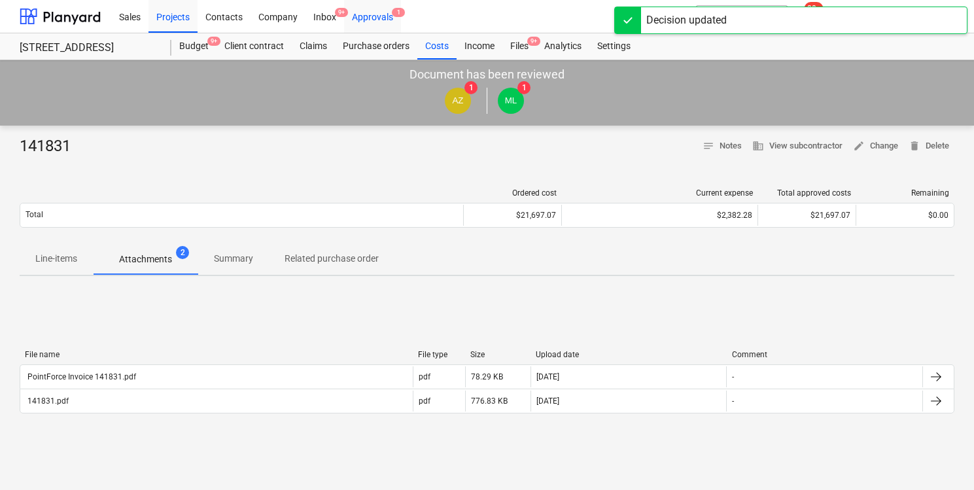
click at [387, 17] on div "Approvals 1" at bounding box center [372, 15] width 57 height 33
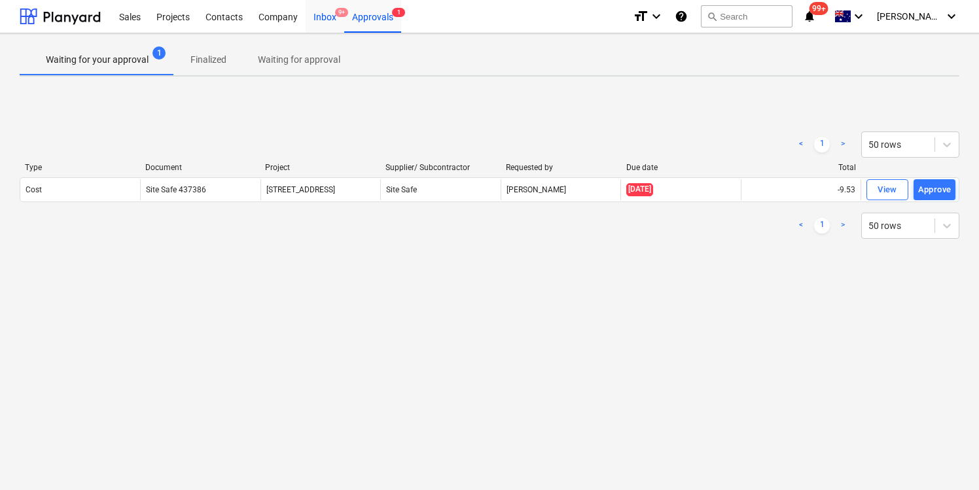
click at [317, 18] on div "Inbox 9+" at bounding box center [325, 15] width 39 height 33
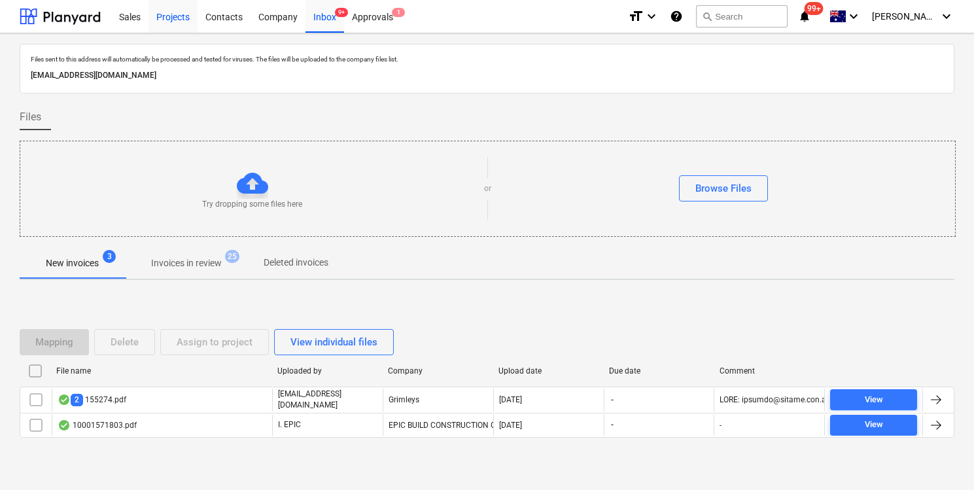
click at [153, 14] on div "Projects" at bounding box center [173, 15] width 49 height 33
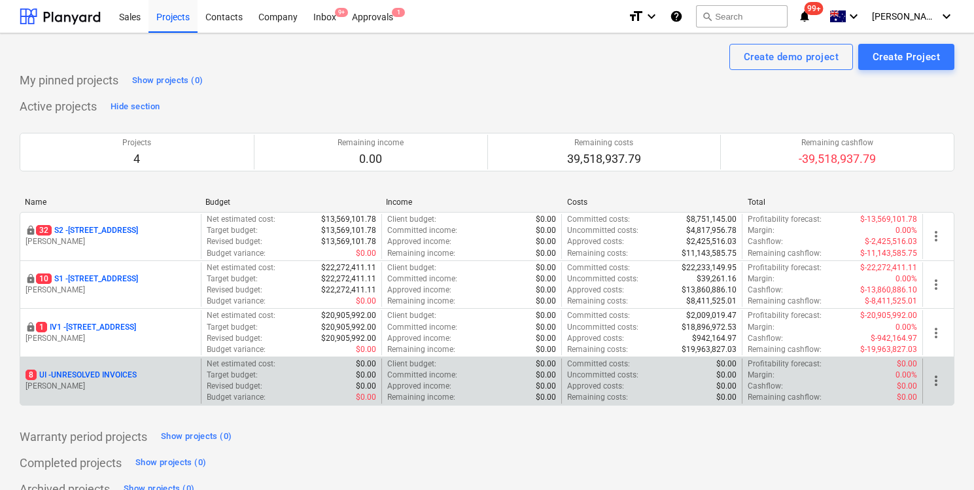
click at [122, 370] on p "8 UI - UNRESOLVED INVOICES" at bounding box center [81, 375] width 111 height 11
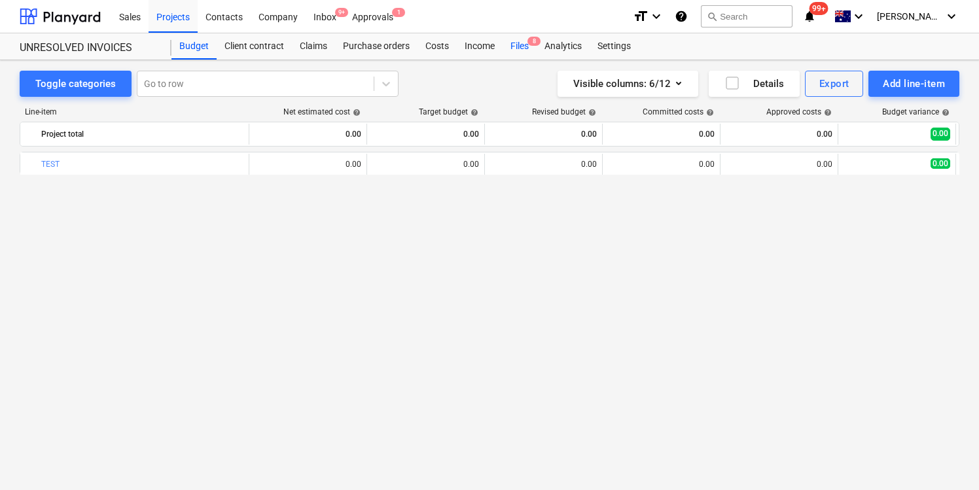
click at [519, 35] on div "Files 8" at bounding box center [520, 46] width 34 height 26
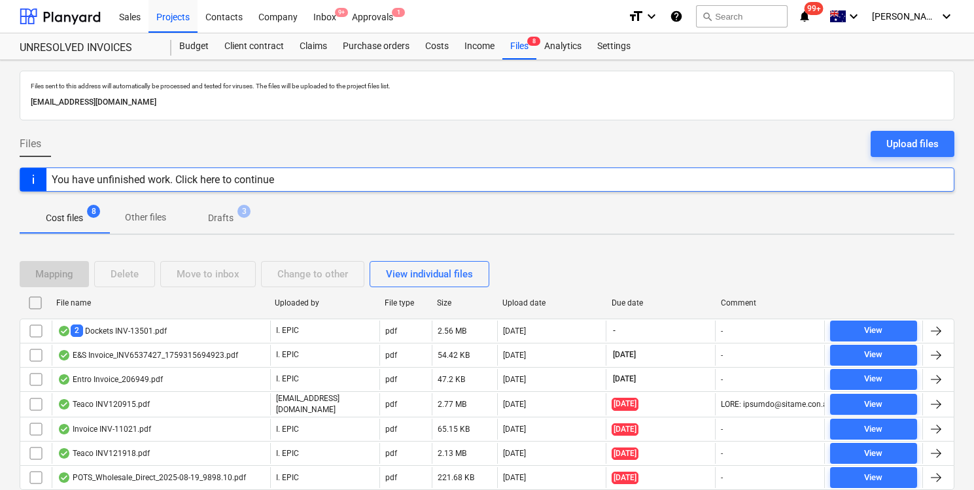
scroll to position [46, 0]
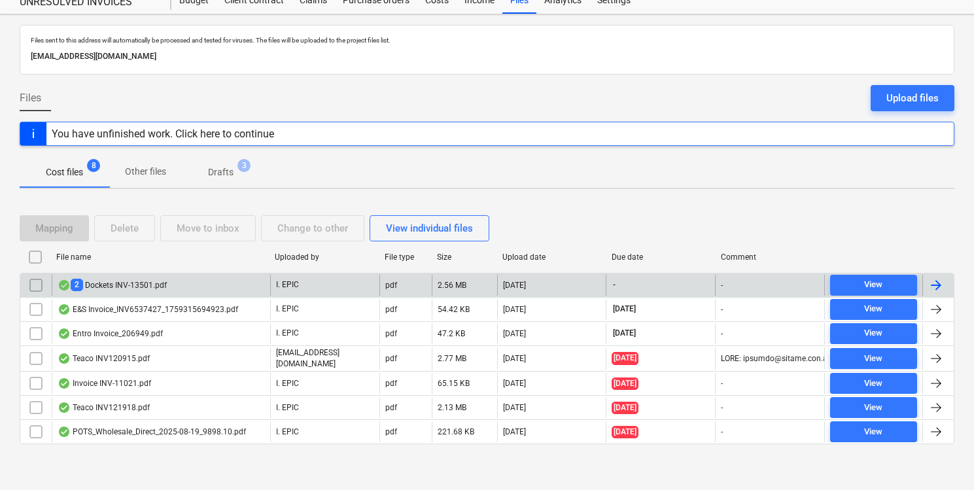
click at [241, 291] on div "2 Dockets INV-13501.pdf" at bounding box center [161, 285] width 219 height 21
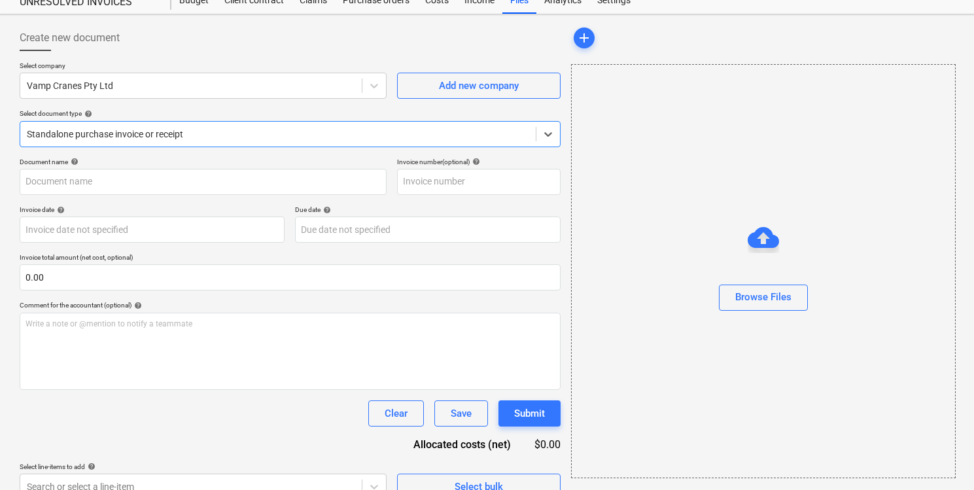
type input "INV-13501"
type input "06 Oct 2025"
type input "30 Oct 2025"
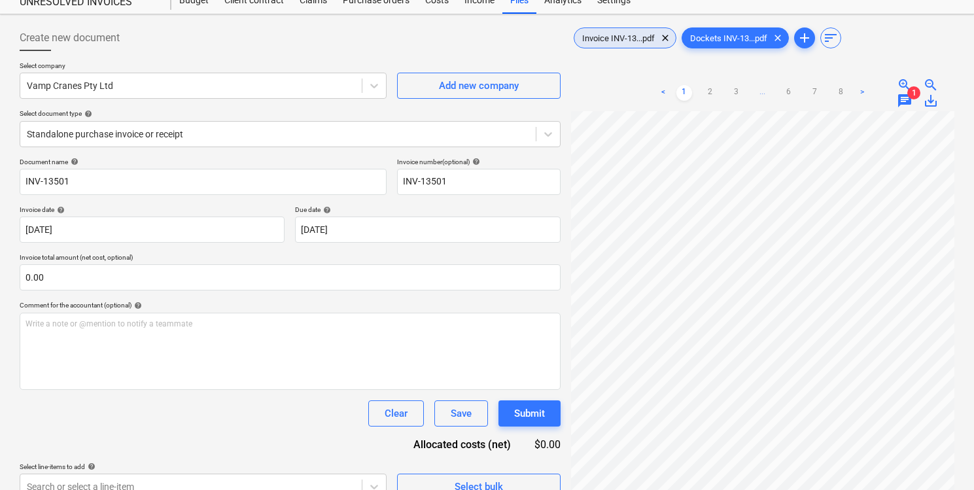
click at [631, 44] on div "Invoice INV-13...pdf clear" at bounding box center [625, 37] width 103 height 21
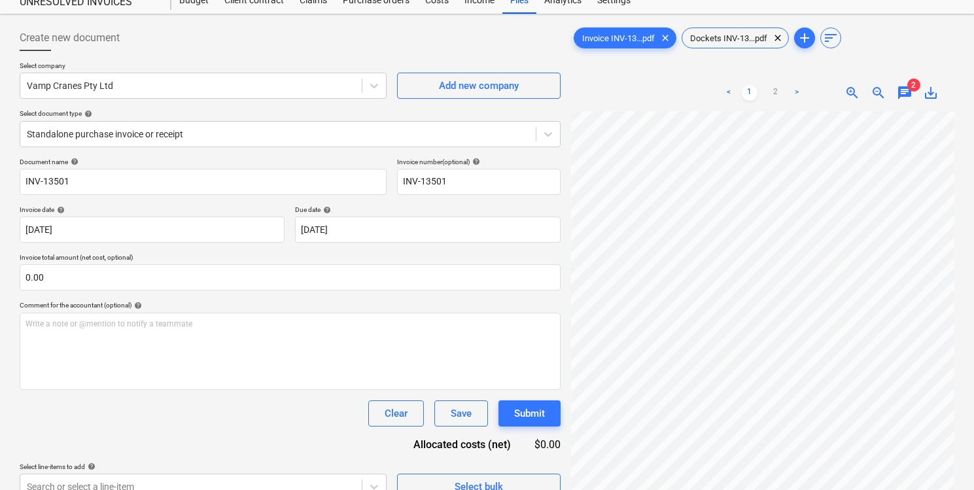
click at [910, 87] on span "2" at bounding box center [914, 85] width 13 height 13
click at [908, 92] on span "chat" at bounding box center [905, 93] width 16 height 16
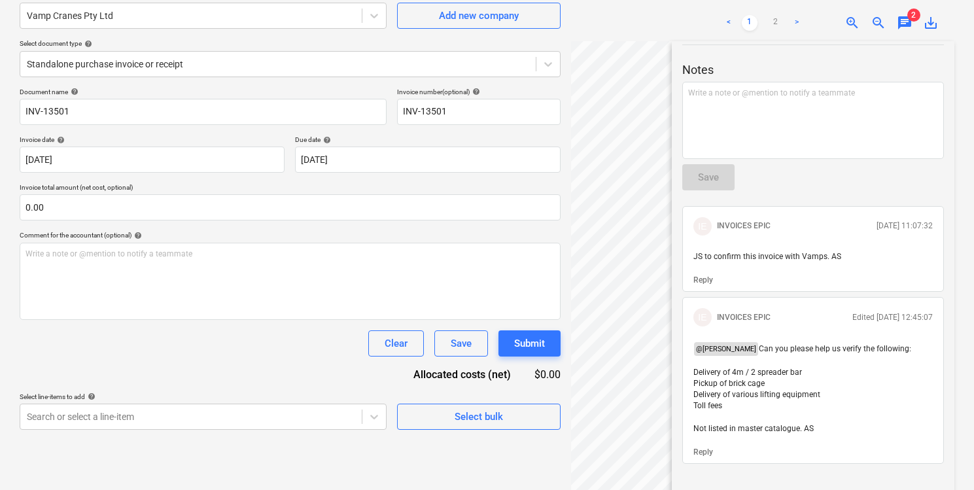
scroll to position [124, 0]
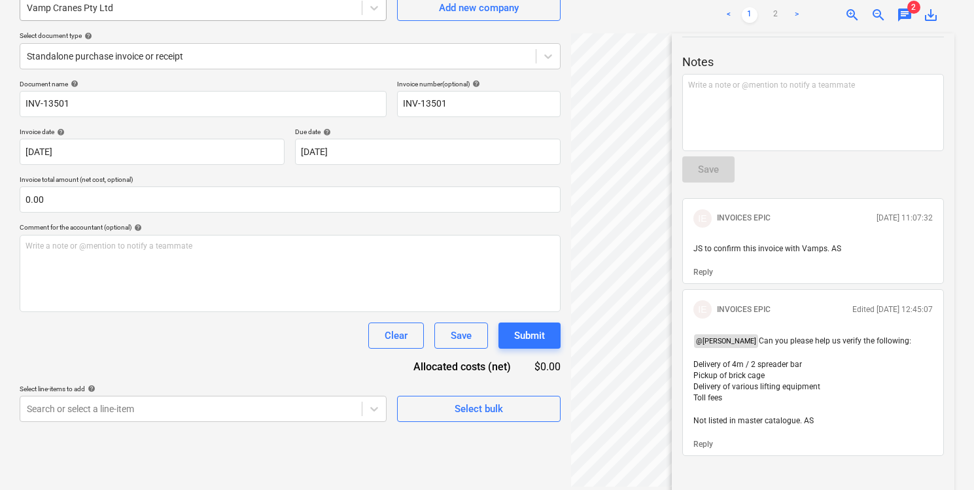
scroll to position [46, 0]
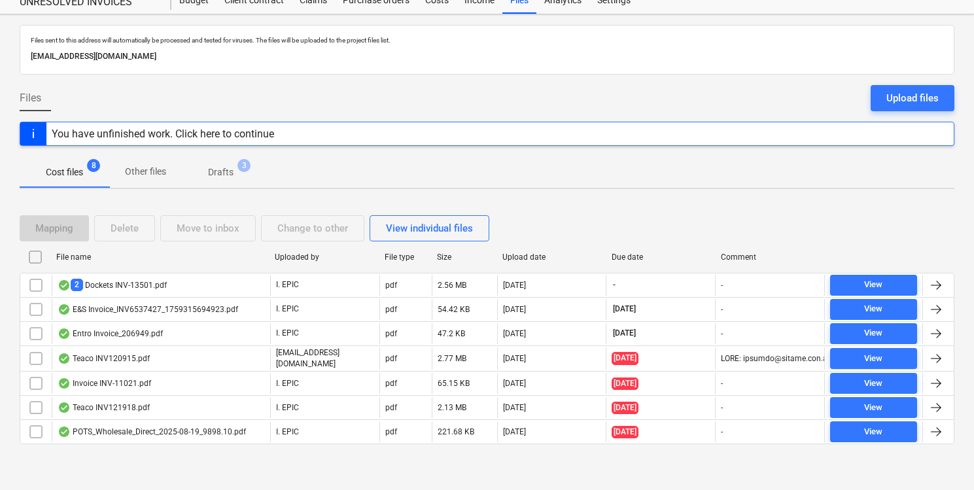
click at [143, 307] on div "E&S Invoice_INV6537427_1759315694923.pdf" at bounding box center [148, 309] width 181 height 10
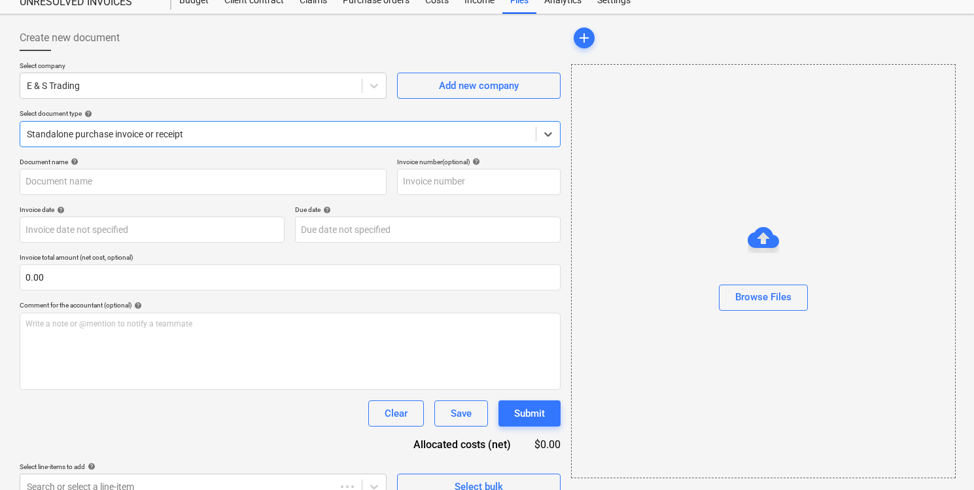
type input "INV6537427"
type input "01 Oct 2025"
type input "30 Nov 2025"
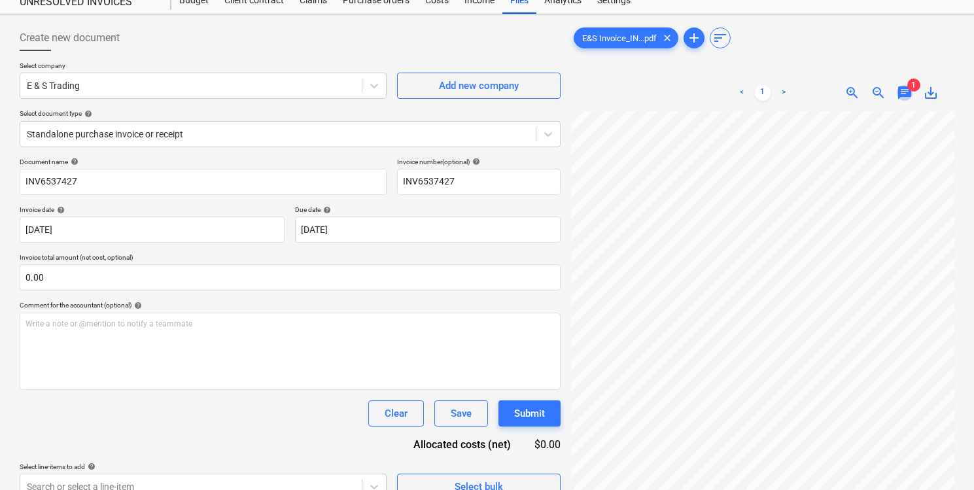
click at [903, 96] on span "chat" at bounding box center [905, 93] width 16 height 16
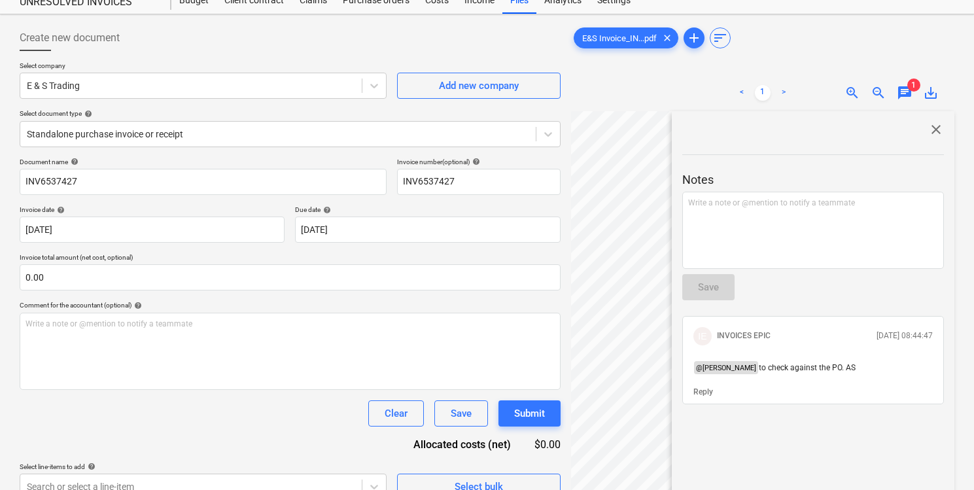
click at [933, 132] on span "close" at bounding box center [937, 130] width 16 height 16
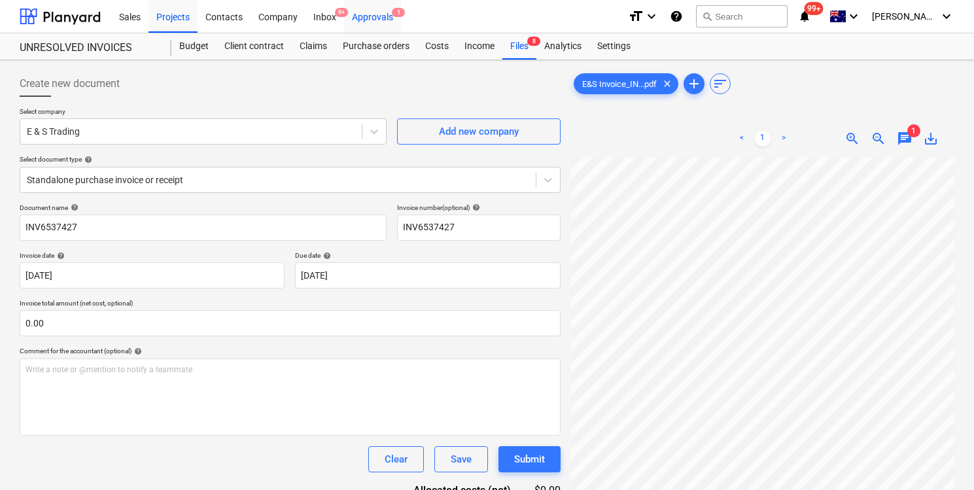
click at [370, 18] on div "Approvals 1" at bounding box center [372, 15] width 57 height 33
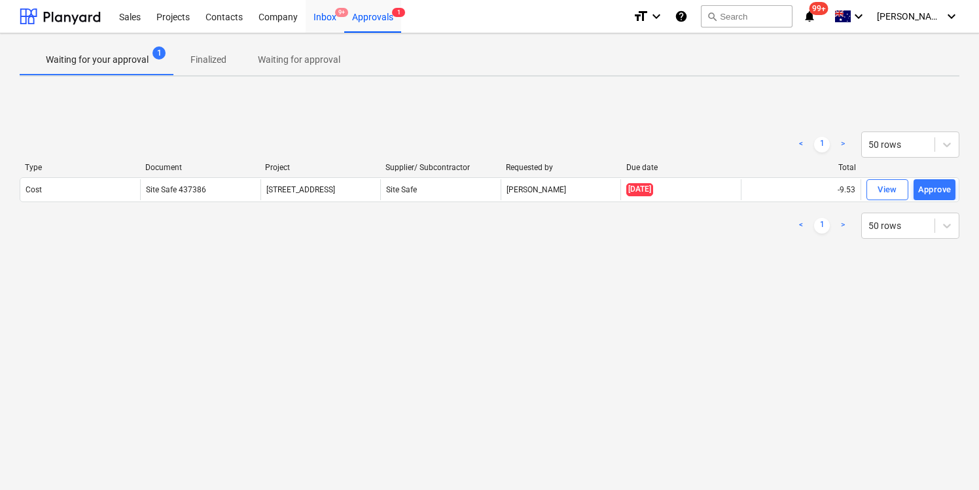
click at [325, 26] on div "Inbox 9+" at bounding box center [325, 15] width 39 height 33
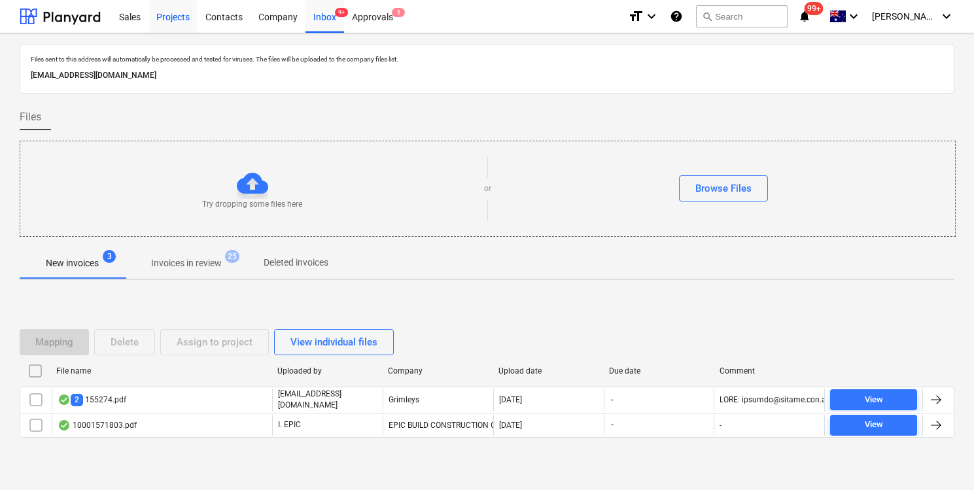
click at [175, 18] on div "Projects" at bounding box center [173, 15] width 49 height 33
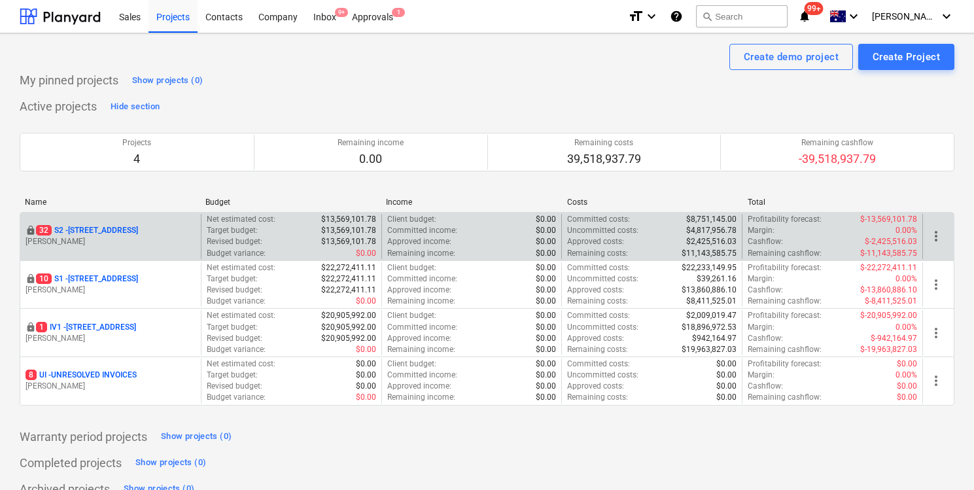
click at [135, 230] on p "[STREET_ADDRESS]" at bounding box center [87, 230] width 102 height 11
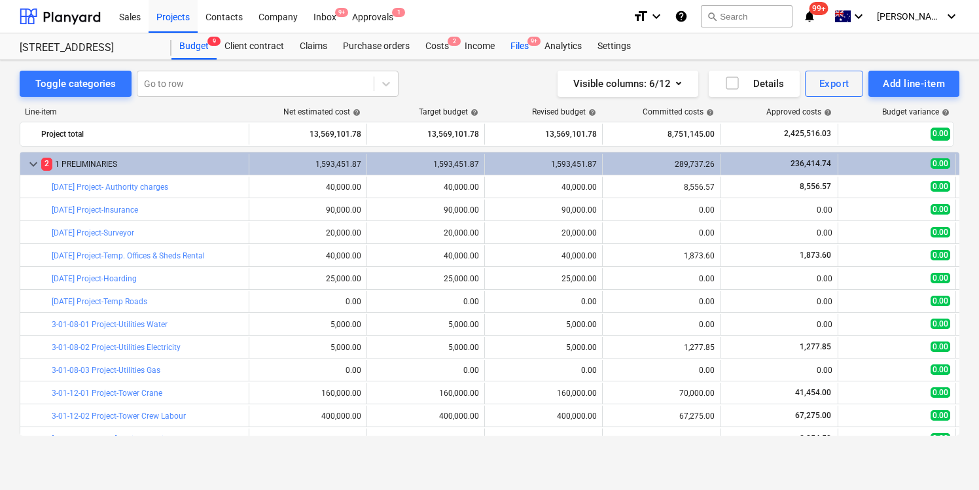
click at [521, 48] on div "Files 9+" at bounding box center [520, 46] width 34 height 26
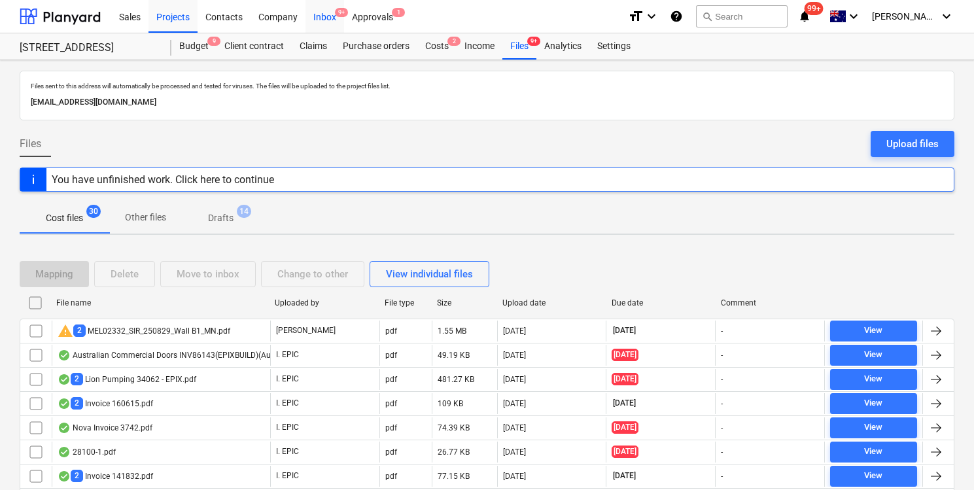
click at [323, 23] on div "Inbox 9+" at bounding box center [325, 15] width 39 height 33
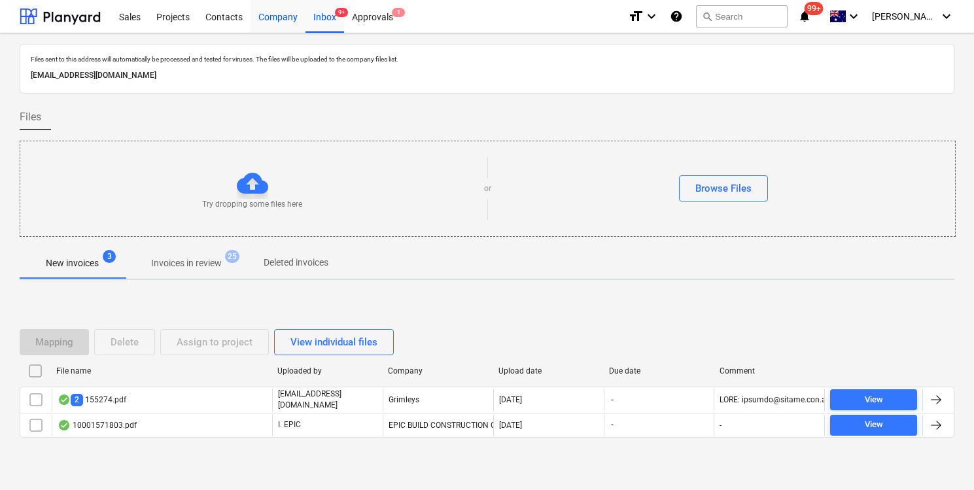
click at [283, 14] on div "Company" at bounding box center [278, 15] width 55 height 33
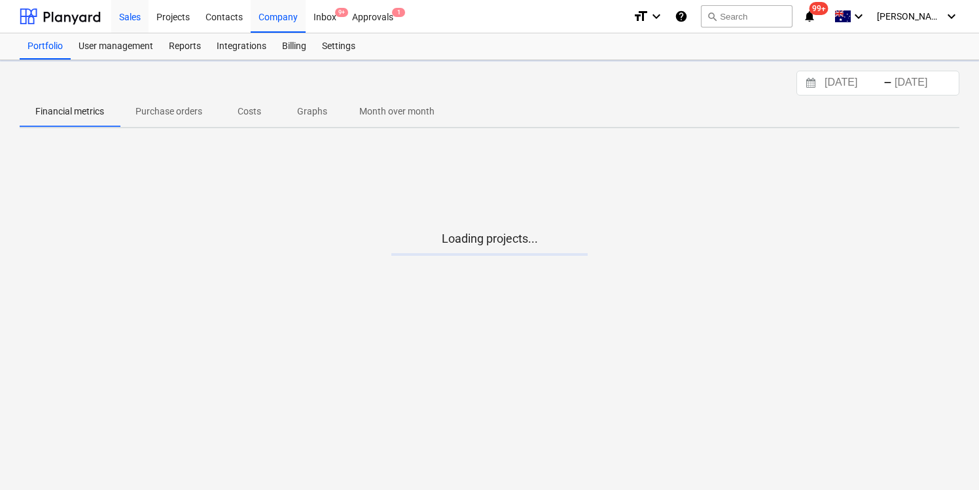
click at [147, 18] on div "Sales" at bounding box center [129, 15] width 37 height 33
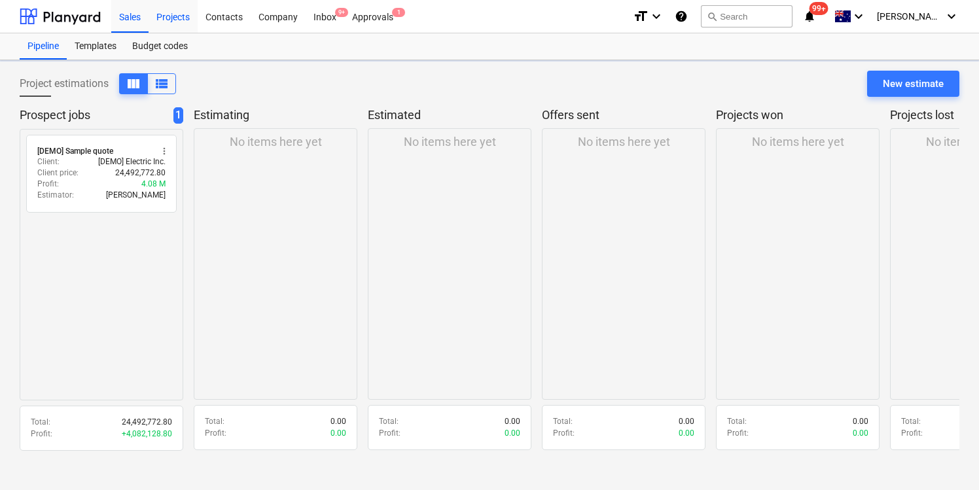
click at [171, 12] on div "Projects" at bounding box center [173, 15] width 49 height 33
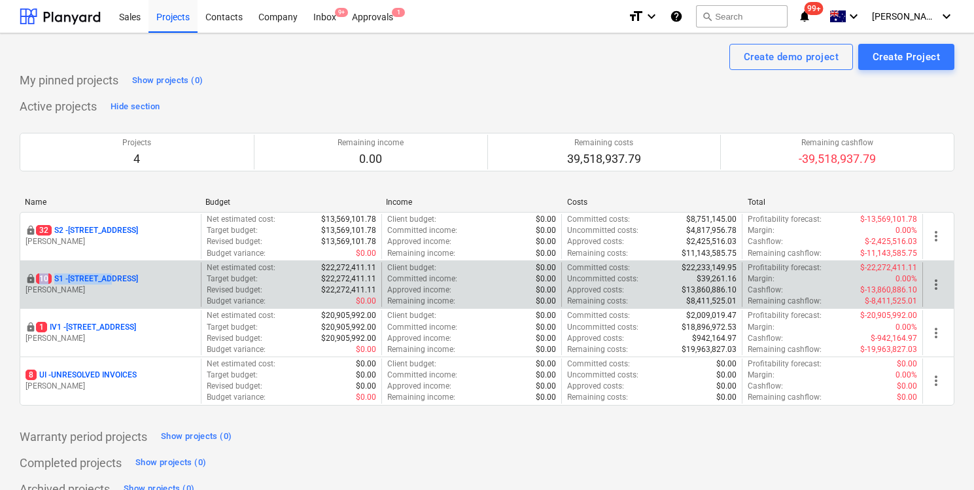
drag, startPoint x: 109, startPoint y: 280, endPoint x: 115, endPoint y: 261, distance: 19.7
click at [115, 261] on div "locked 10 S1 - 248 Bay Rd, Sandringham M. Lebon Net estimated cost : $22,272,41…" at bounding box center [487, 284] width 935 height 48
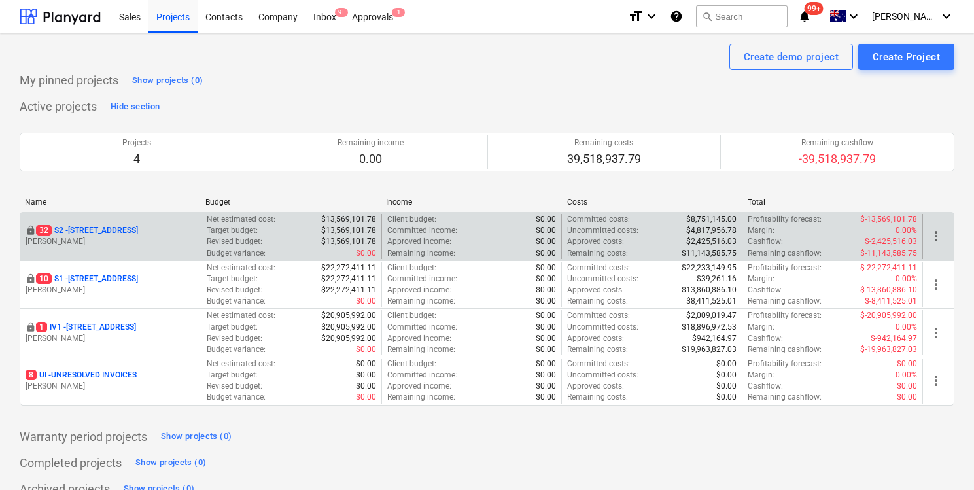
click at [115, 238] on p "[PERSON_NAME]" at bounding box center [111, 241] width 170 height 11
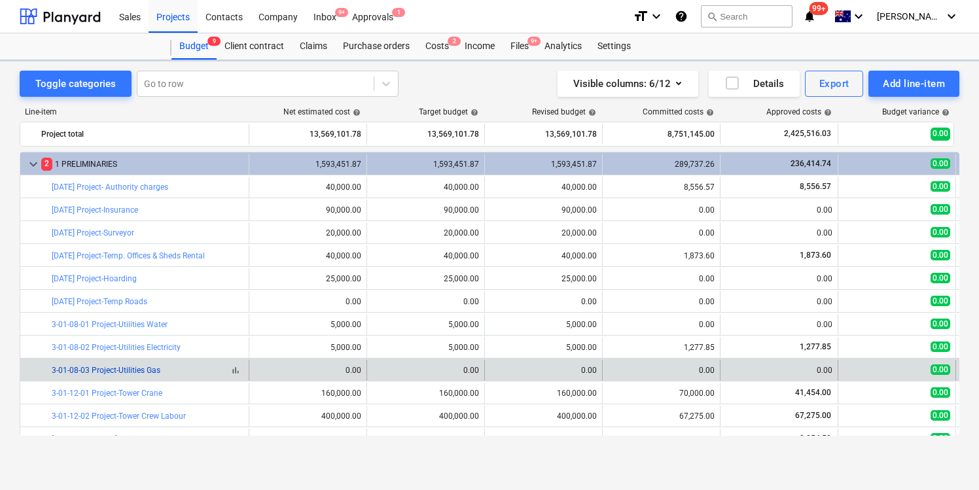
scroll to position [141, 0]
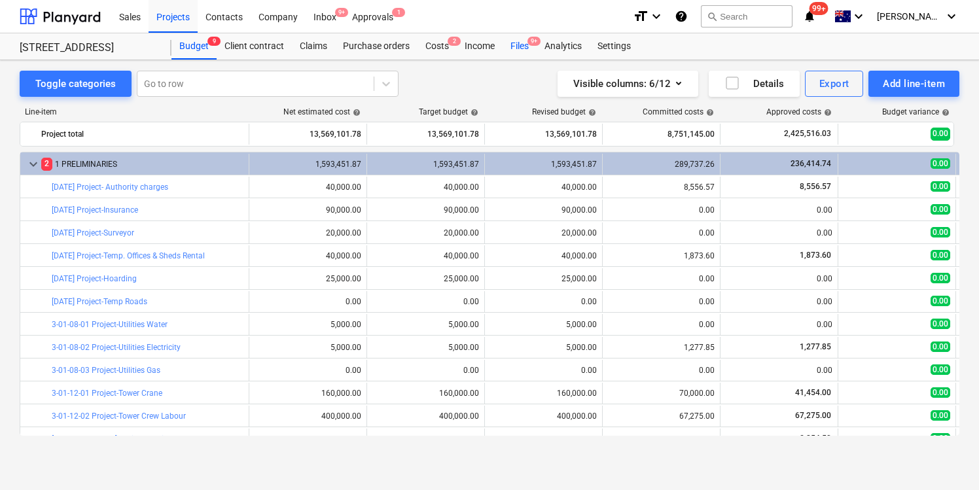
click at [528, 46] on div "Files 9+" at bounding box center [520, 46] width 34 height 26
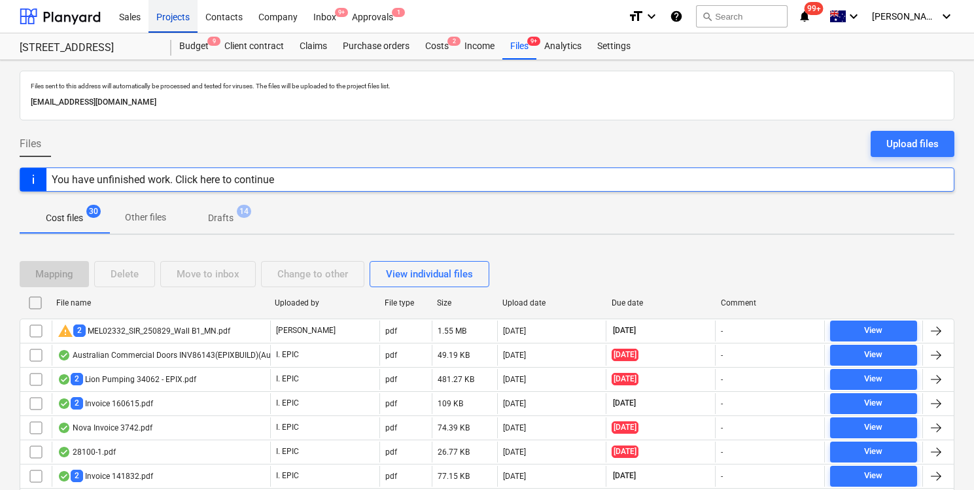
click at [166, 16] on div "Projects" at bounding box center [173, 15] width 49 height 33
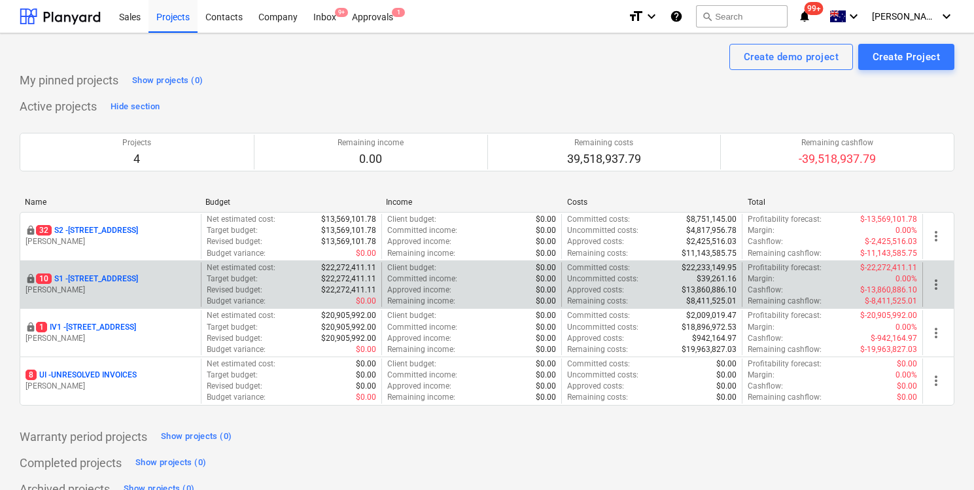
click at [100, 277] on p "10 S1 - 248 Bay Rd, Sandringham" at bounding box center [87, 279] width 102 height 11
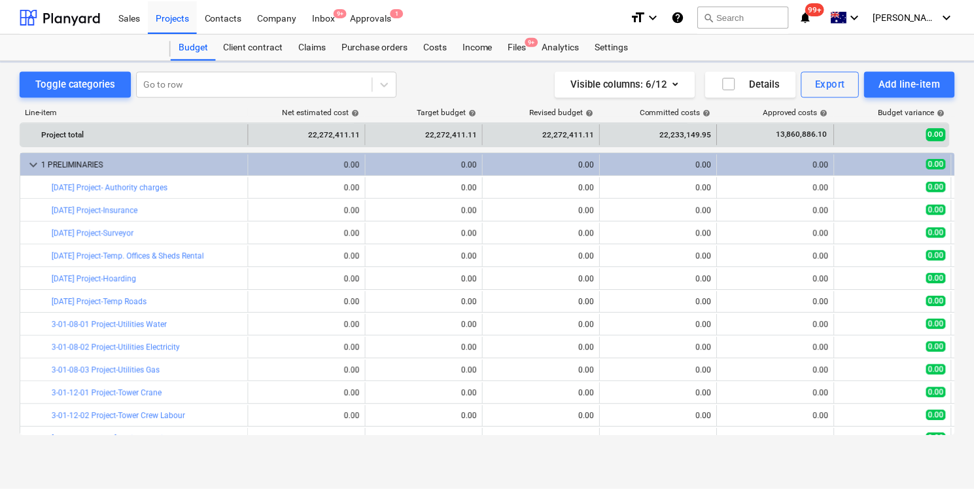
scroll to position [141, 0]
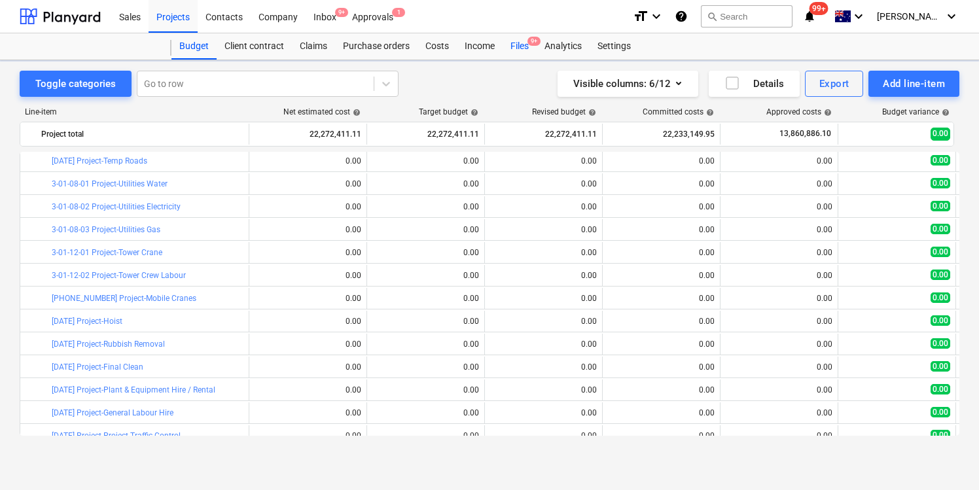
click at [518, 40] on div "Files 9+" at bounding box center [520, 46] width 34 height 26
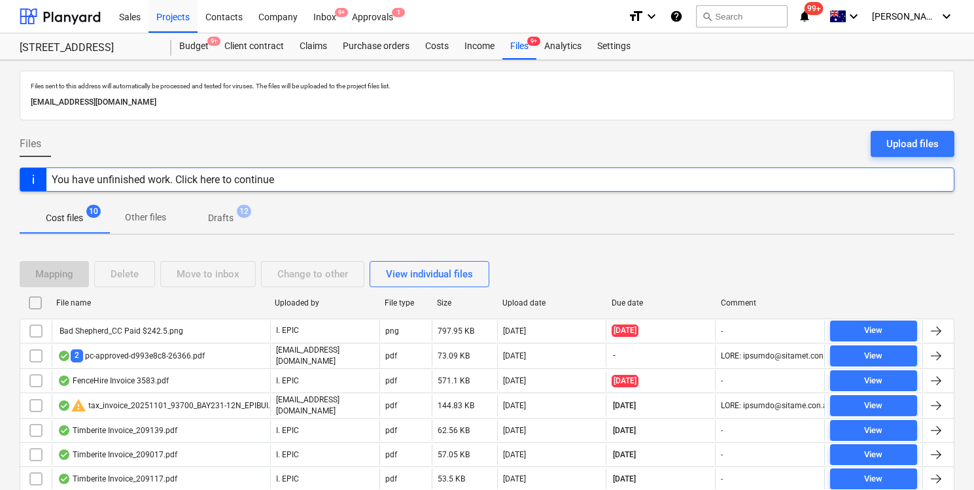
scroll to position [94, 0]
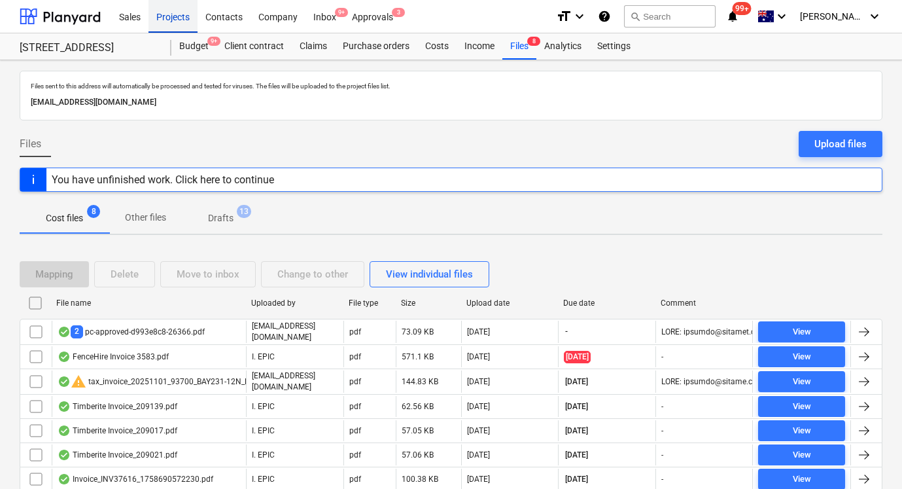
click at [175, 26] on div "Projects" at bounding box center [173, 15] width 49 height 33
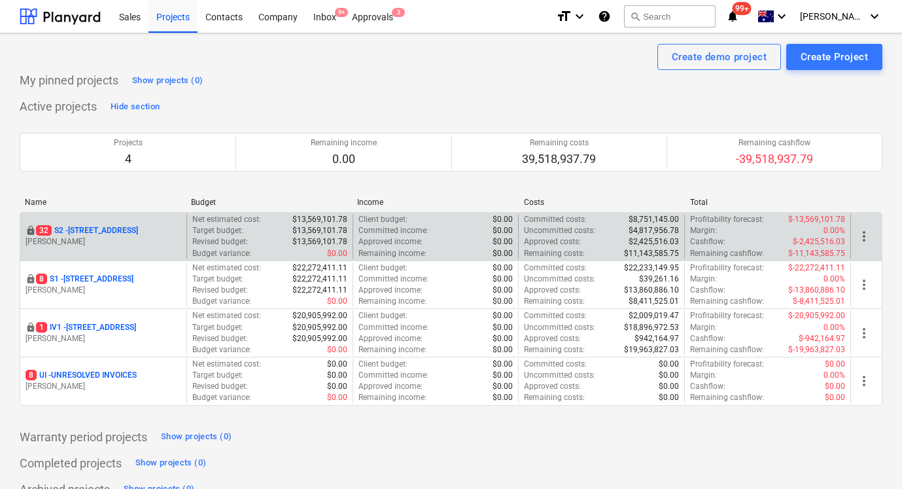
click at [94, 232] on p "[STREET_ADDRESS]" at bounding box center [87, 230] width 102 height 11
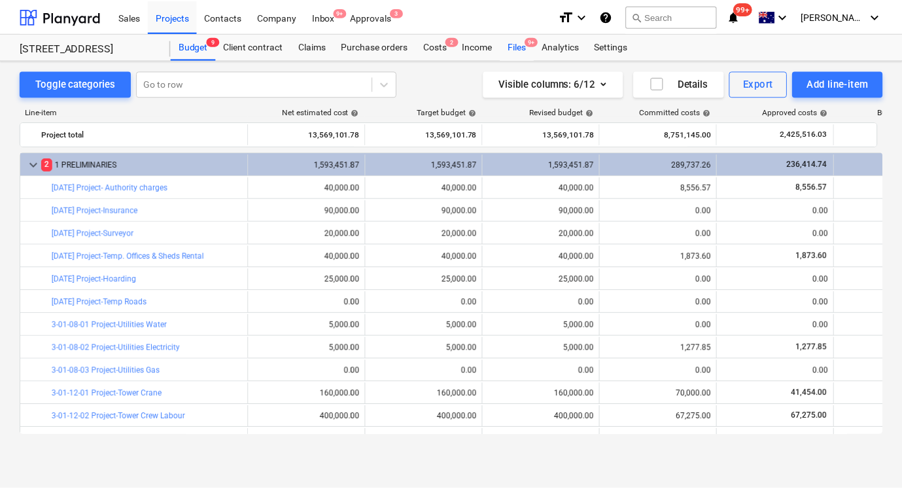
scroll to position [141, 0]
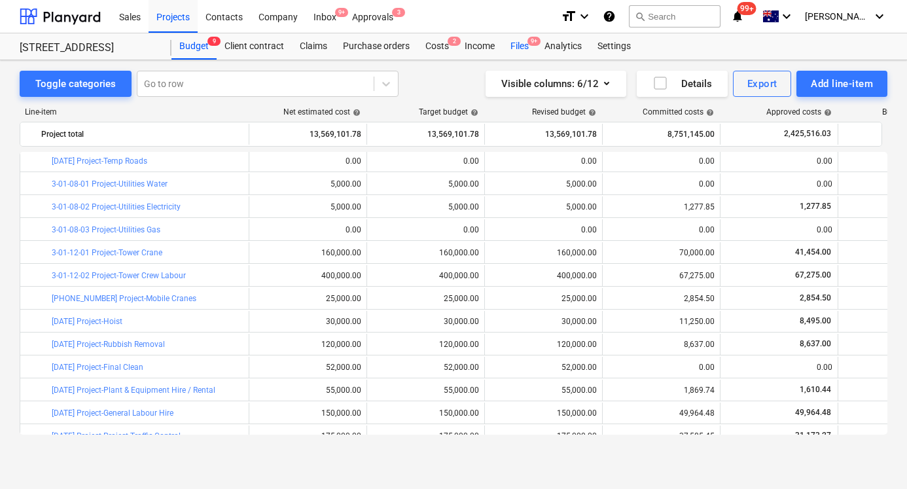
click at [518, 44] on div "Files 9+" at bounding box center [520, 46] width 34 height 26
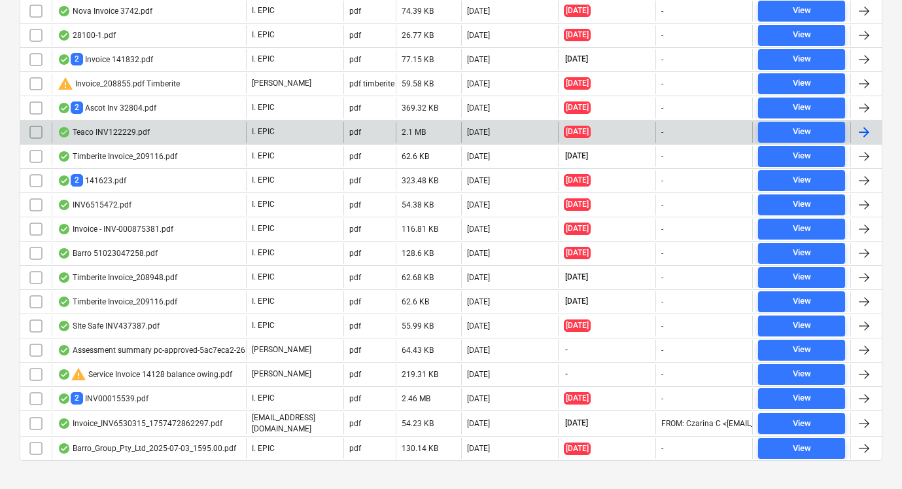
scroll to position [435, 0]
